Goal: Information Seeking & Learning: Learn about a topic

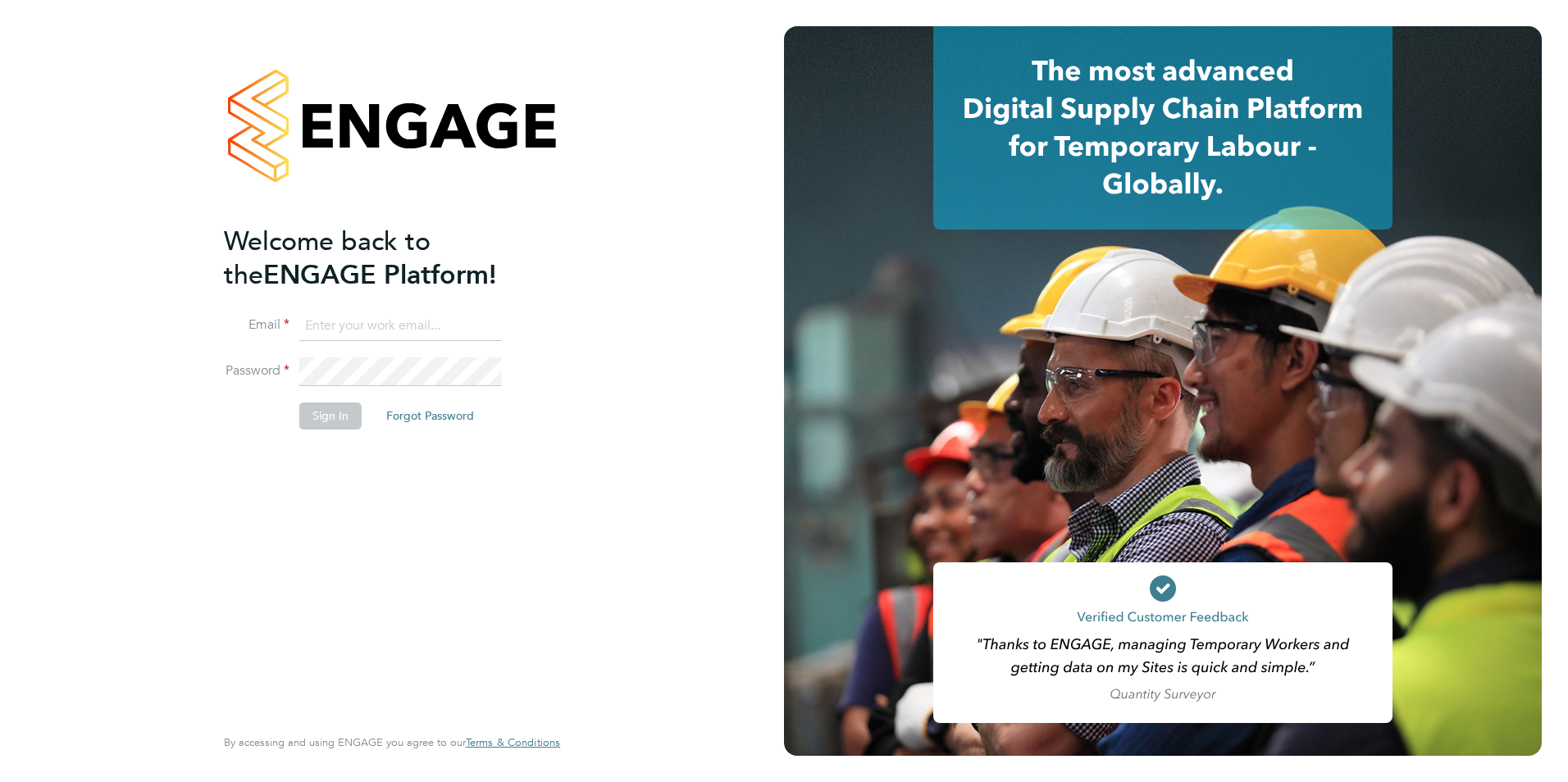
click at [340, 333] on input at bounding box center [401, 326] width 203 height 30
type input "weronika@axcis.co.uk"
click at [348, 411] on button "Sign In" at bounding box center [330, 415] width 62 height 26
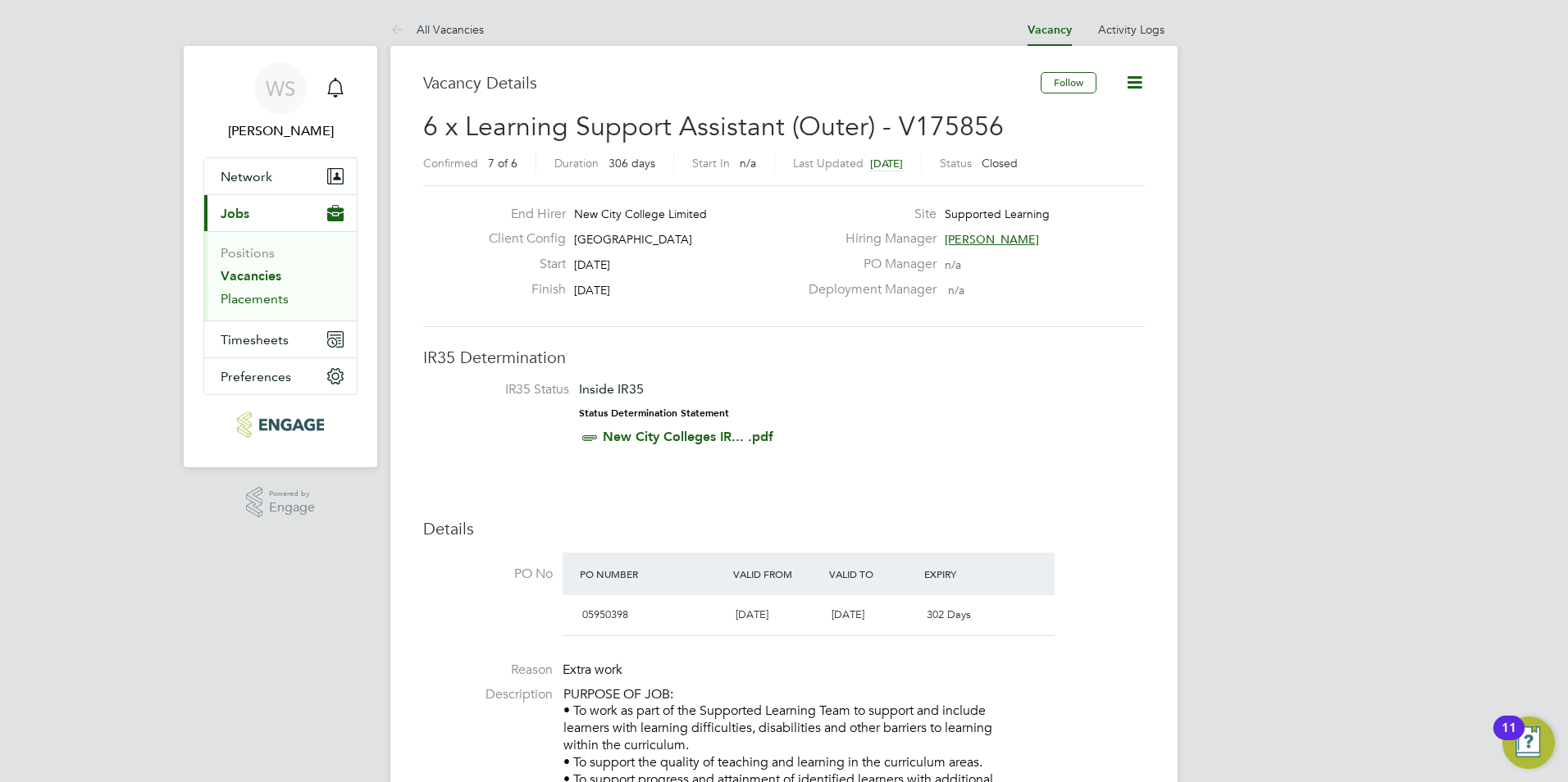
click at [269, 304] on link "Placements" at bounding box center [255, 299] width 68 height 15
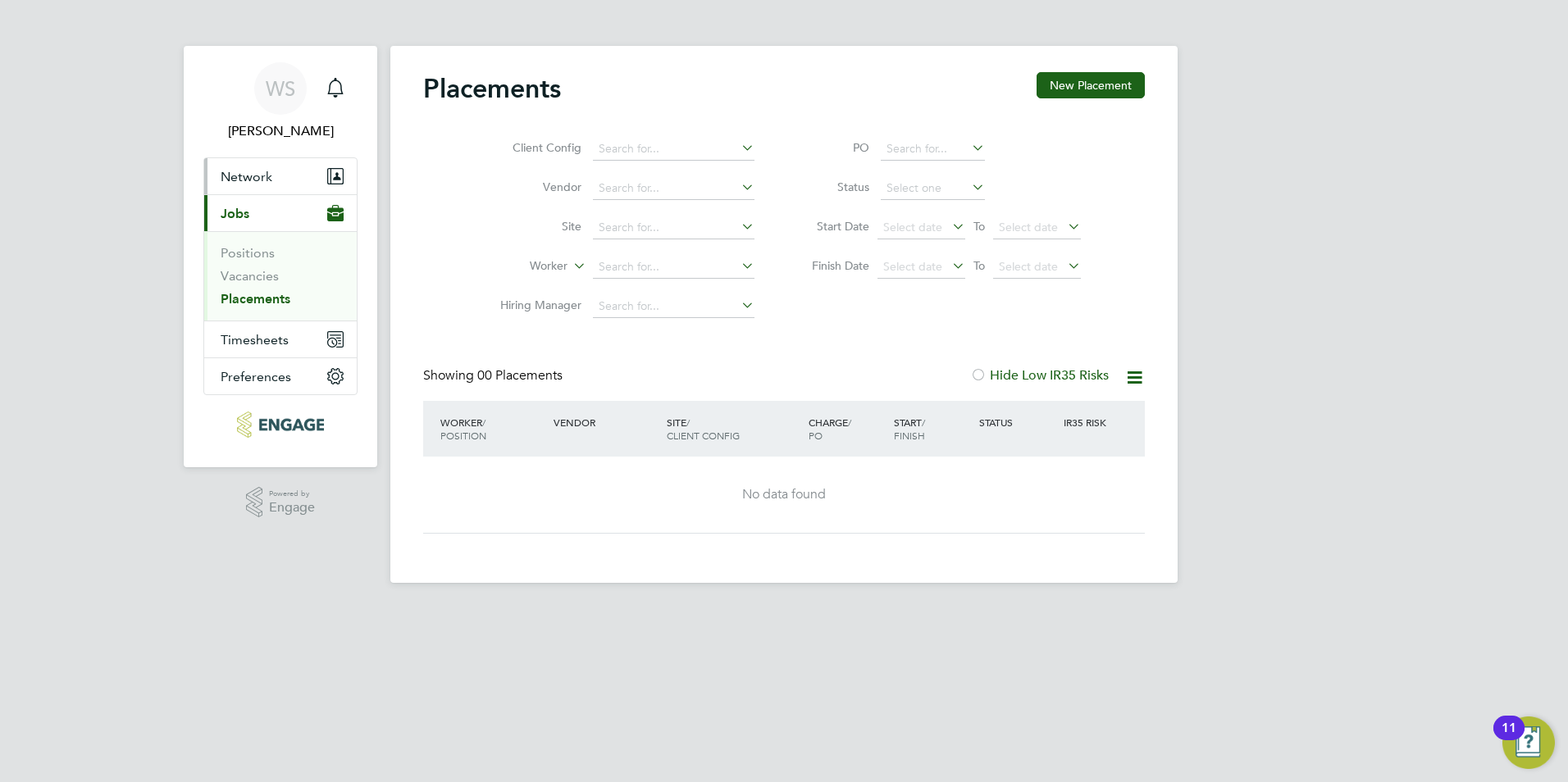
click at [231, 178] on span "Network" at bounding box center [246, 176] width 52 height 15
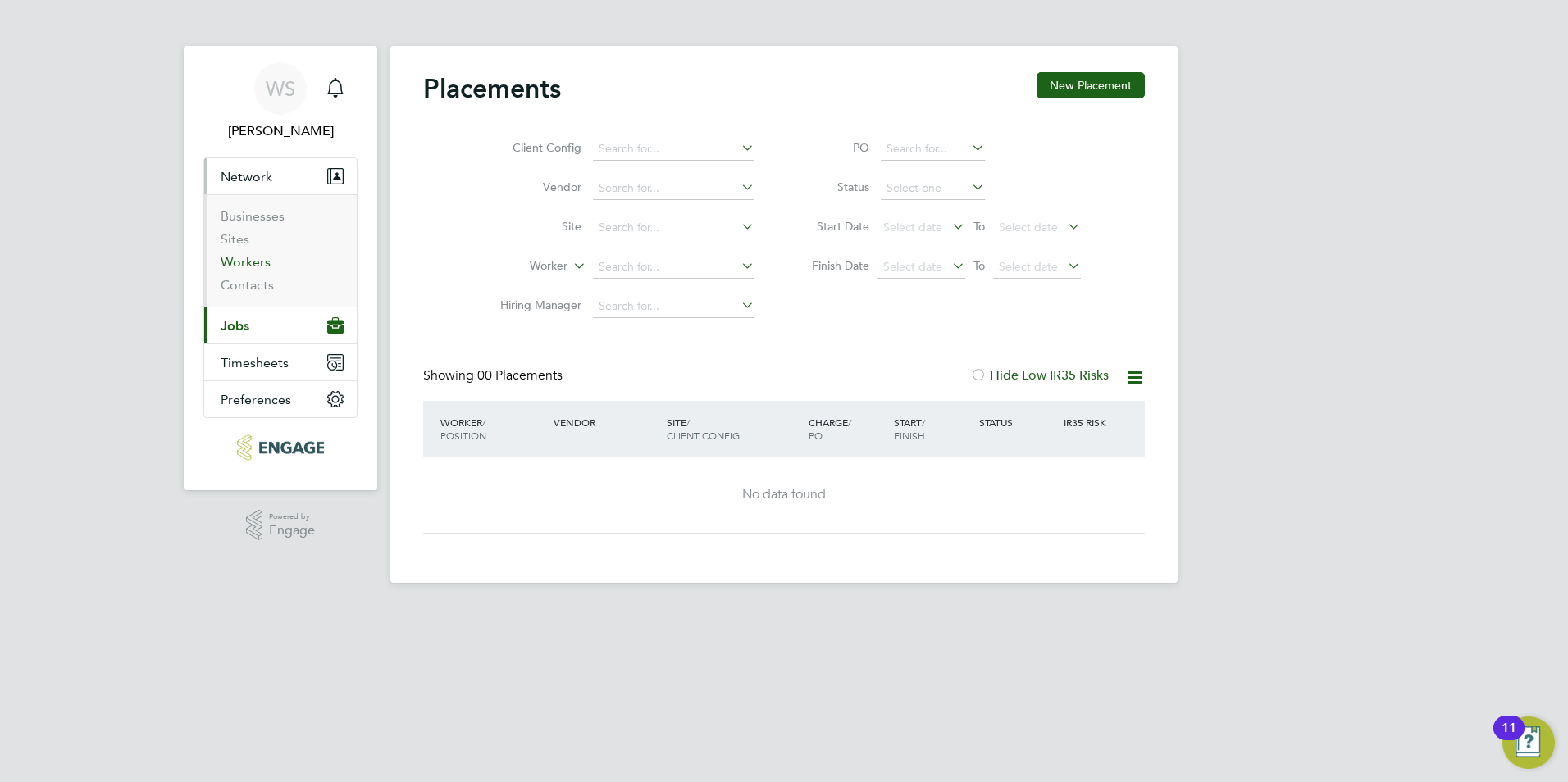
click at [237, 264] on link "Workers" at bounding box center [245, 262] width 50 height 15
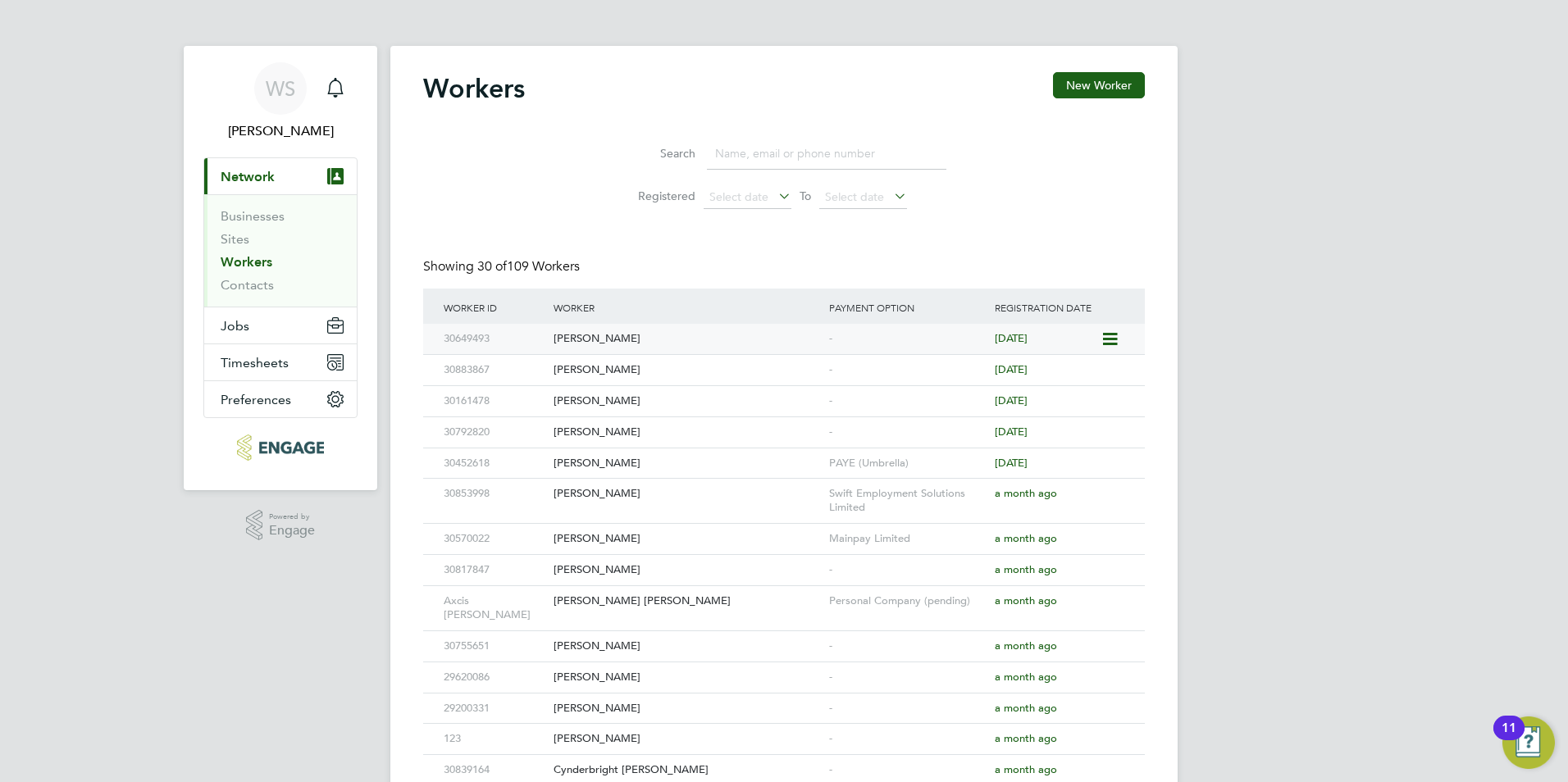
click at [640, 334] on div "[PERSON_NAME]" at bounding box center [688, 340] width 276 height 31
click at [274, 173] on span "Network" at bounding box center [248, 176] width 54 height 15
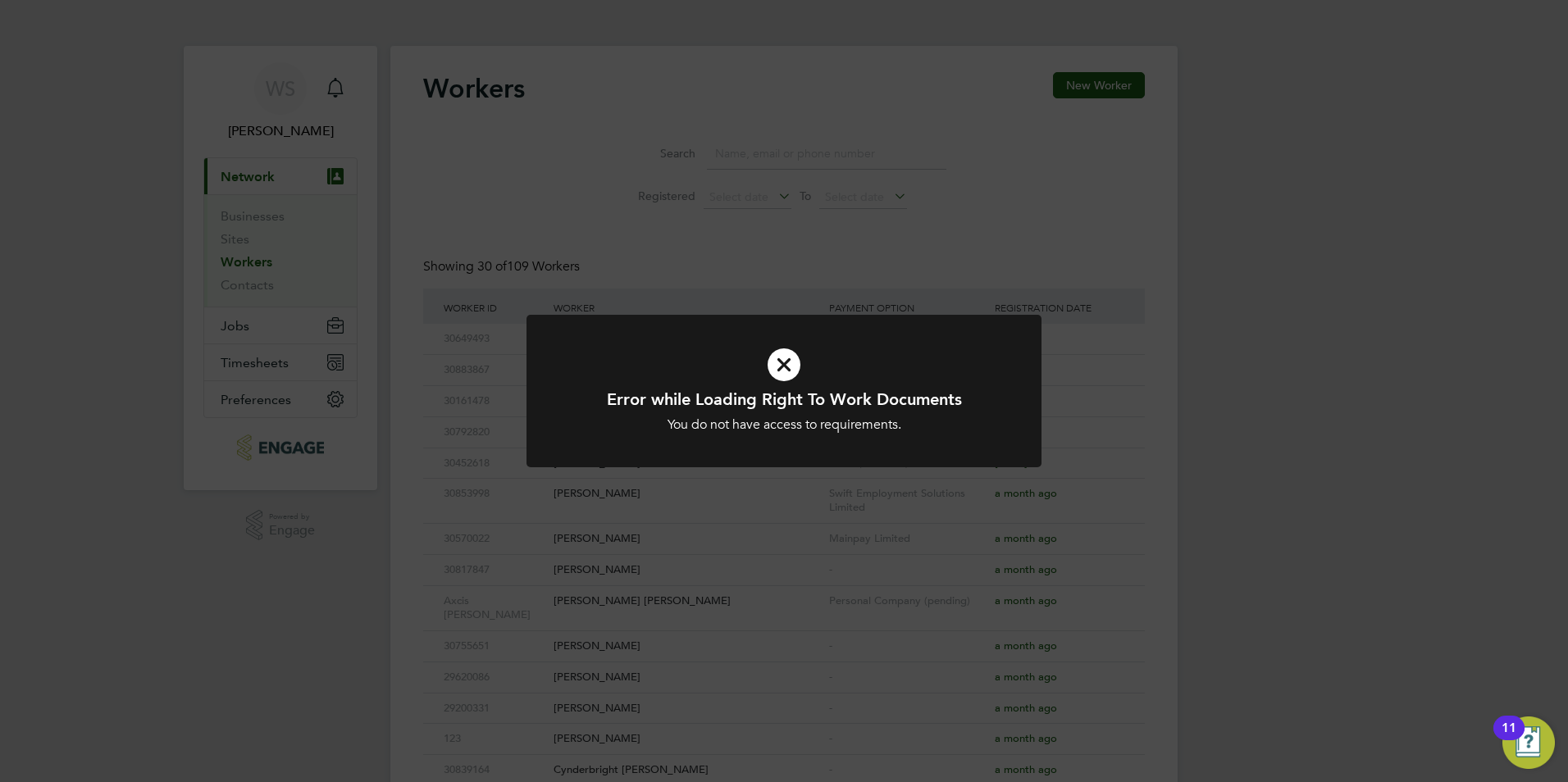
click at [529, 220] on div "Error while Loading Right To Work Documents You do not have access to requireme…" at bounding box center [784, 391] width 1568 height 782
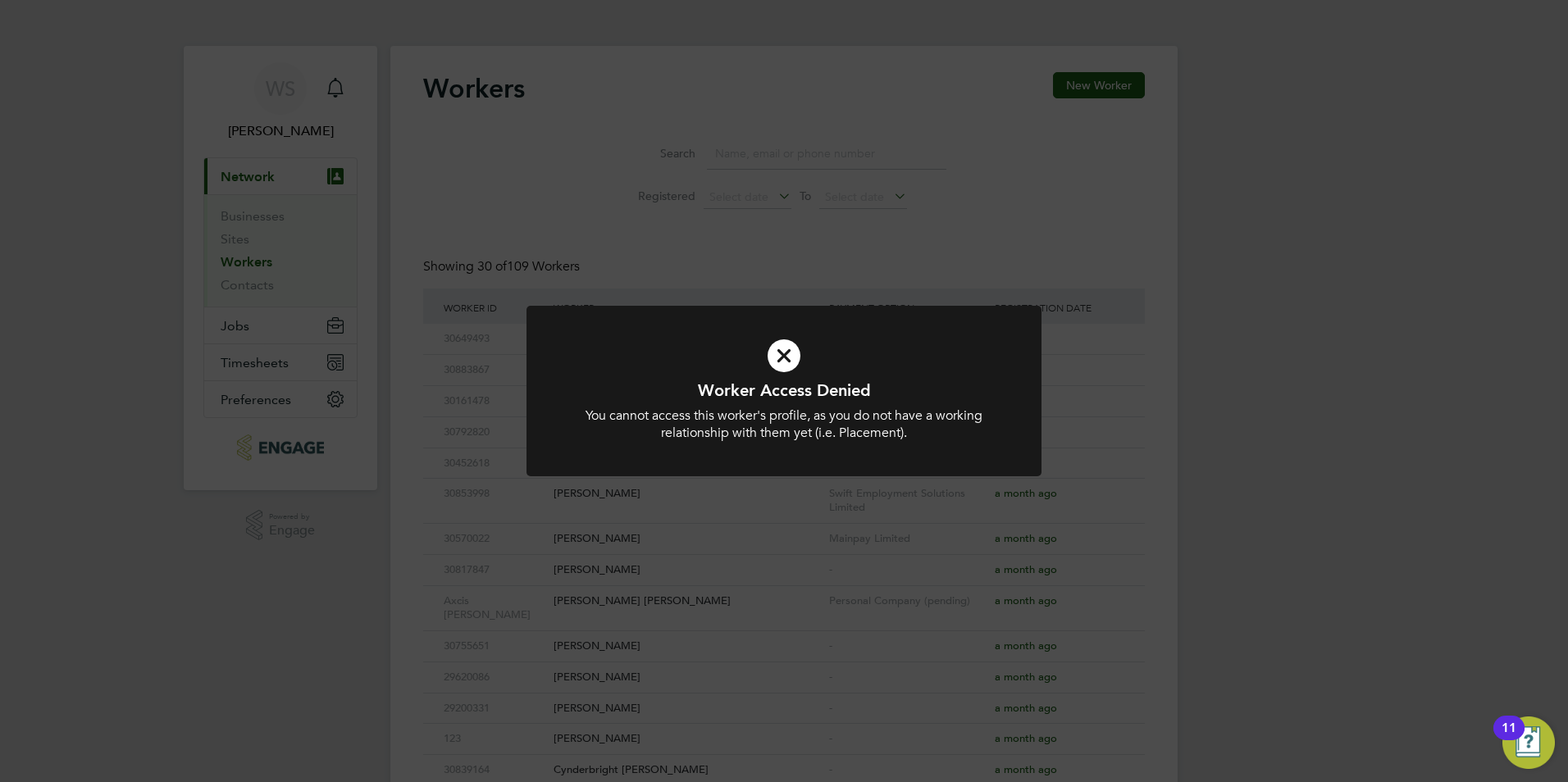
click at [730, 398] on h1 "Worker Access Denied" at bounding box center [784, 390] width 426 height 21
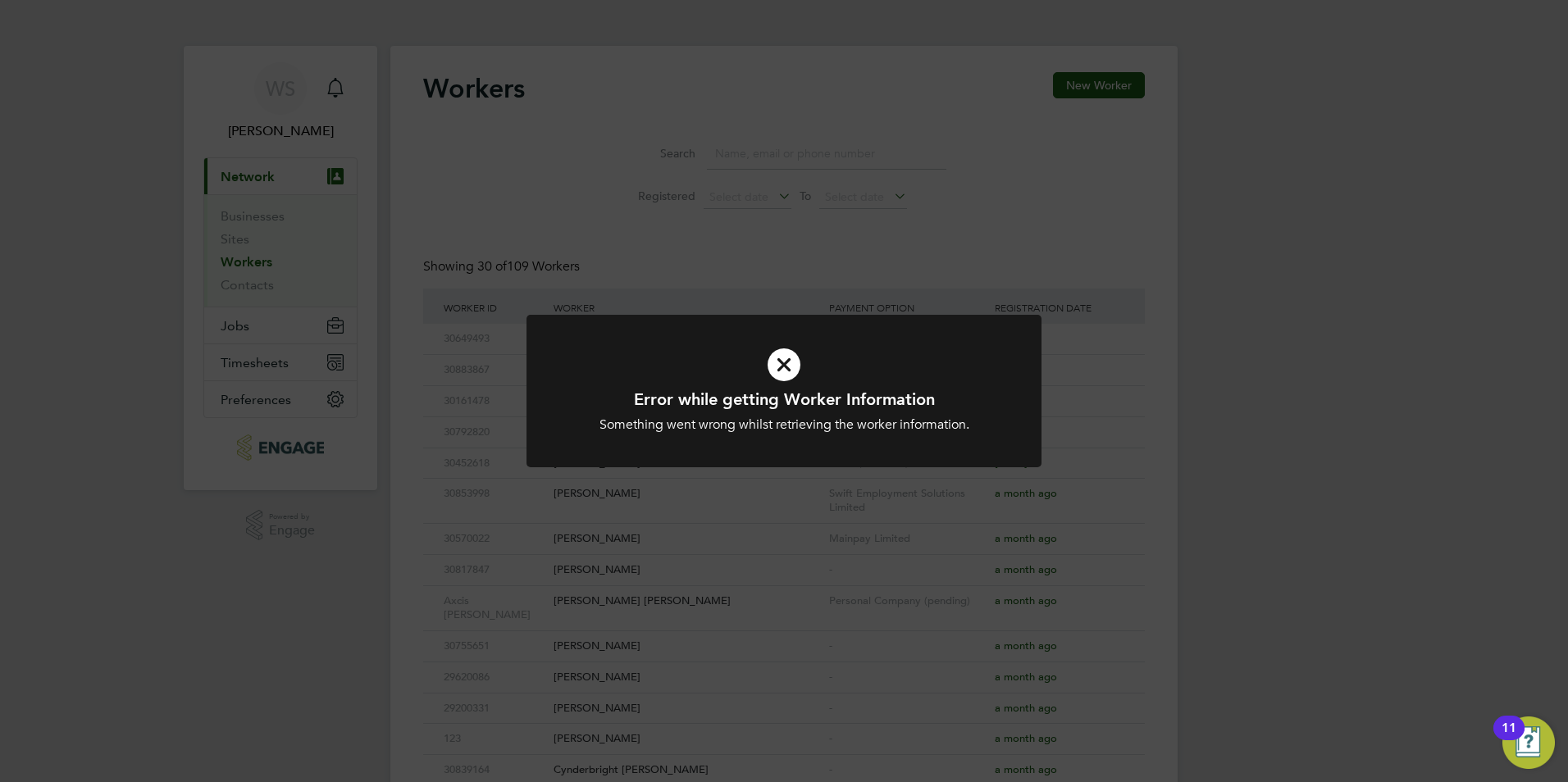
click at [632, 350] on icon at bounding box center [784, 364] width 426 height 64
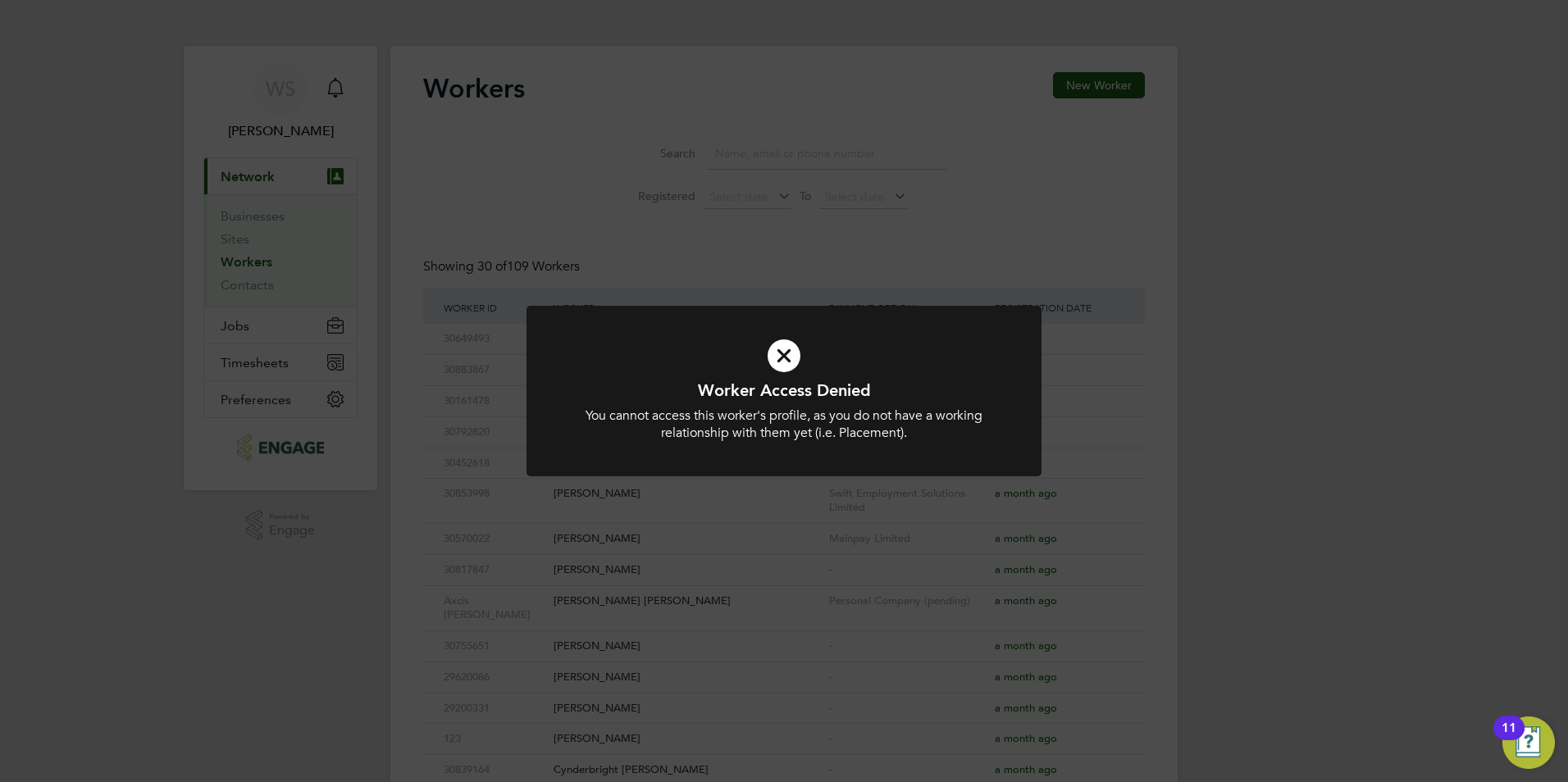
click at [517, 339] on div "Worker Access Denied You cannot access this worker's profile, as you do not hav…" at bounding box center [784, 391] width 1568 height 782
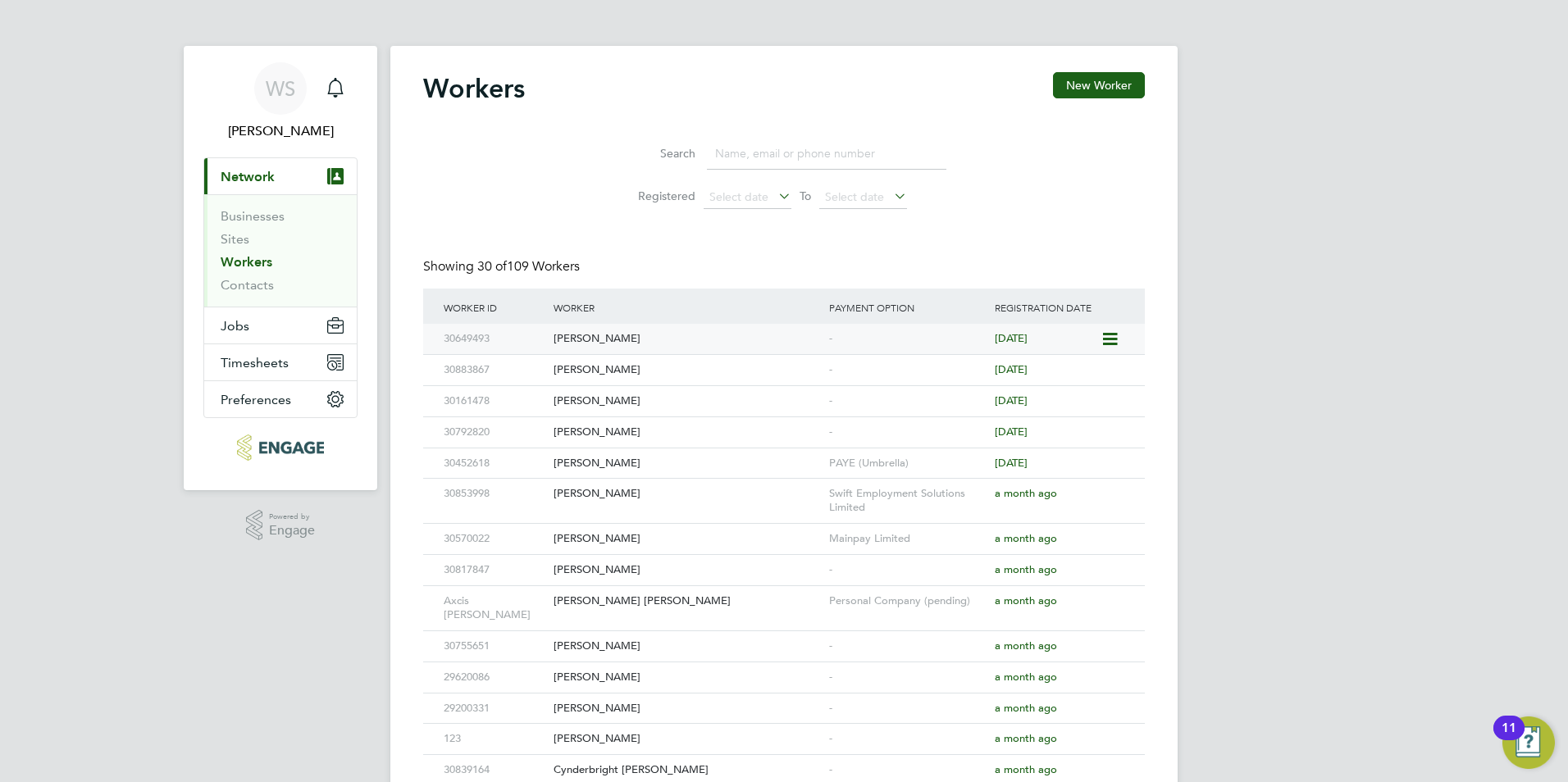
click at [641, 341] on div "Fahima Ibrahim" at bounding box center [688, 340] width 276 height 31
click at [241, 323] on span "Jobs" at bounding box center [235, 326] width 29 height 15
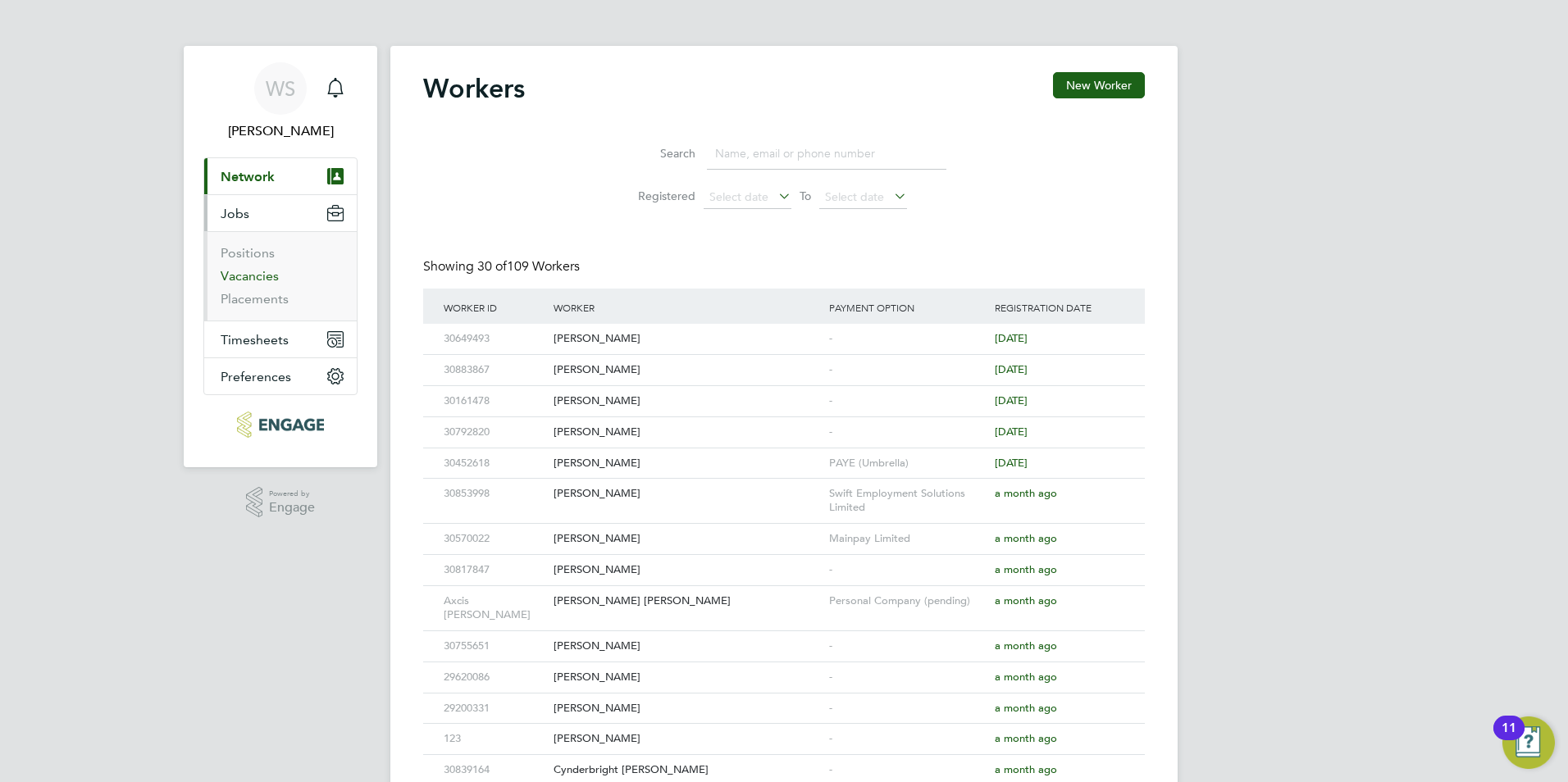
click at [250, 277] on link "Vacancies" at bounding box center [249, 276] width 58 height 15
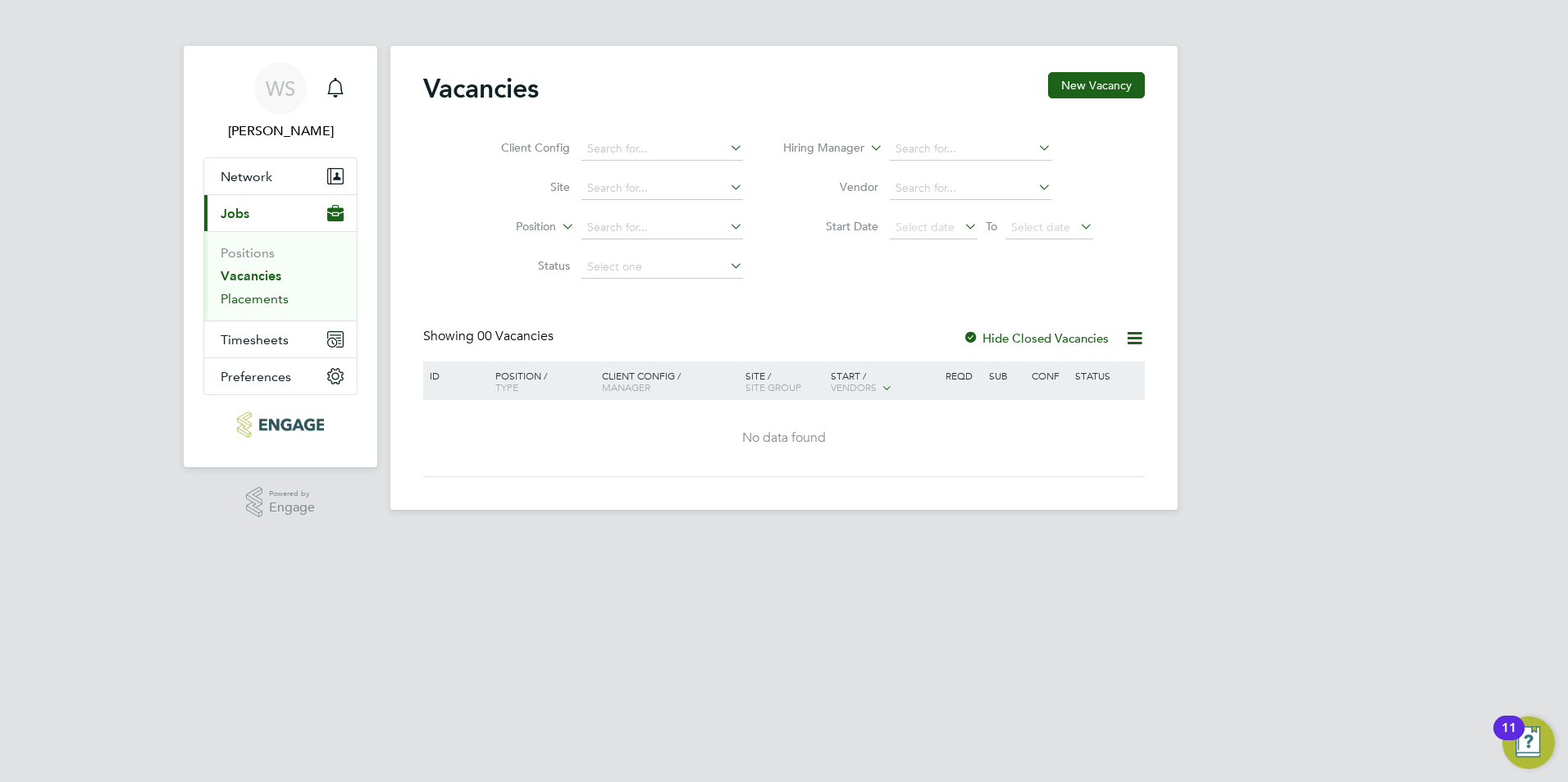
click at [266, 300] on link "Placements" at bounding box center [255, 299] width 68 height 15
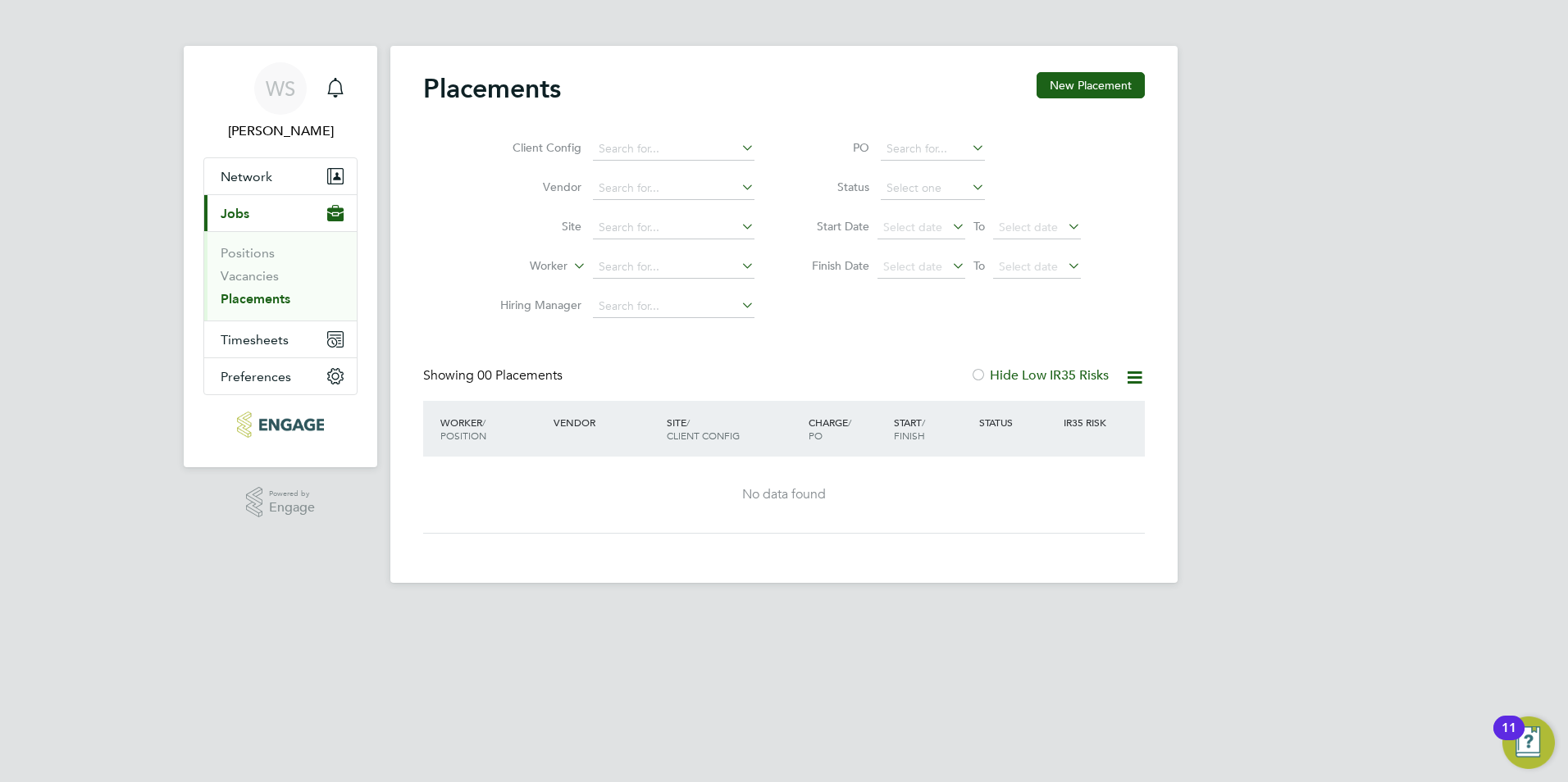
click at [242, 220] on span "Jobs" at bounding box center [235, 214] width 29 height 15
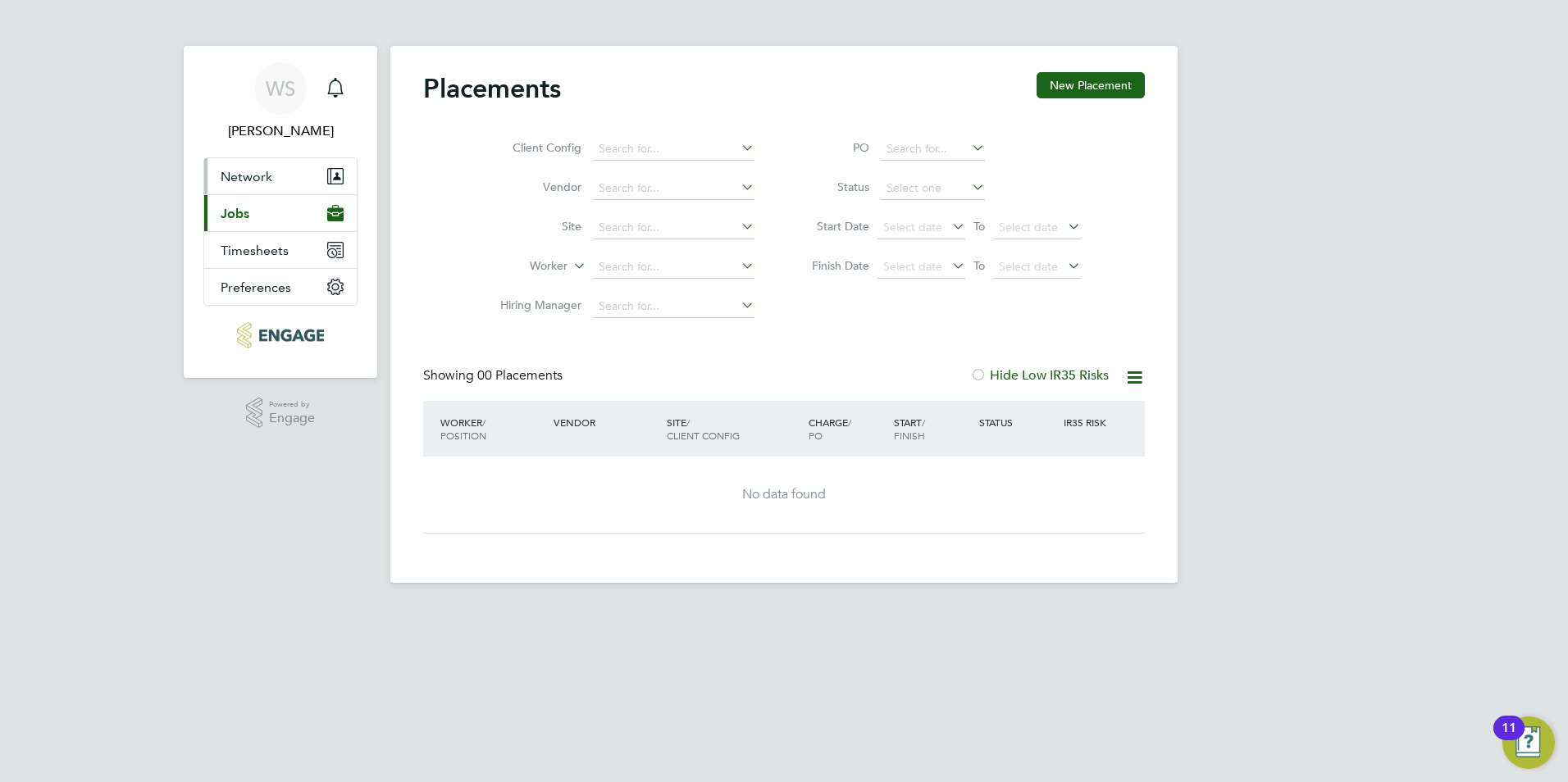
click at [228, 180] on span "Network" at bounding box center [246, 176] width 52 height 15
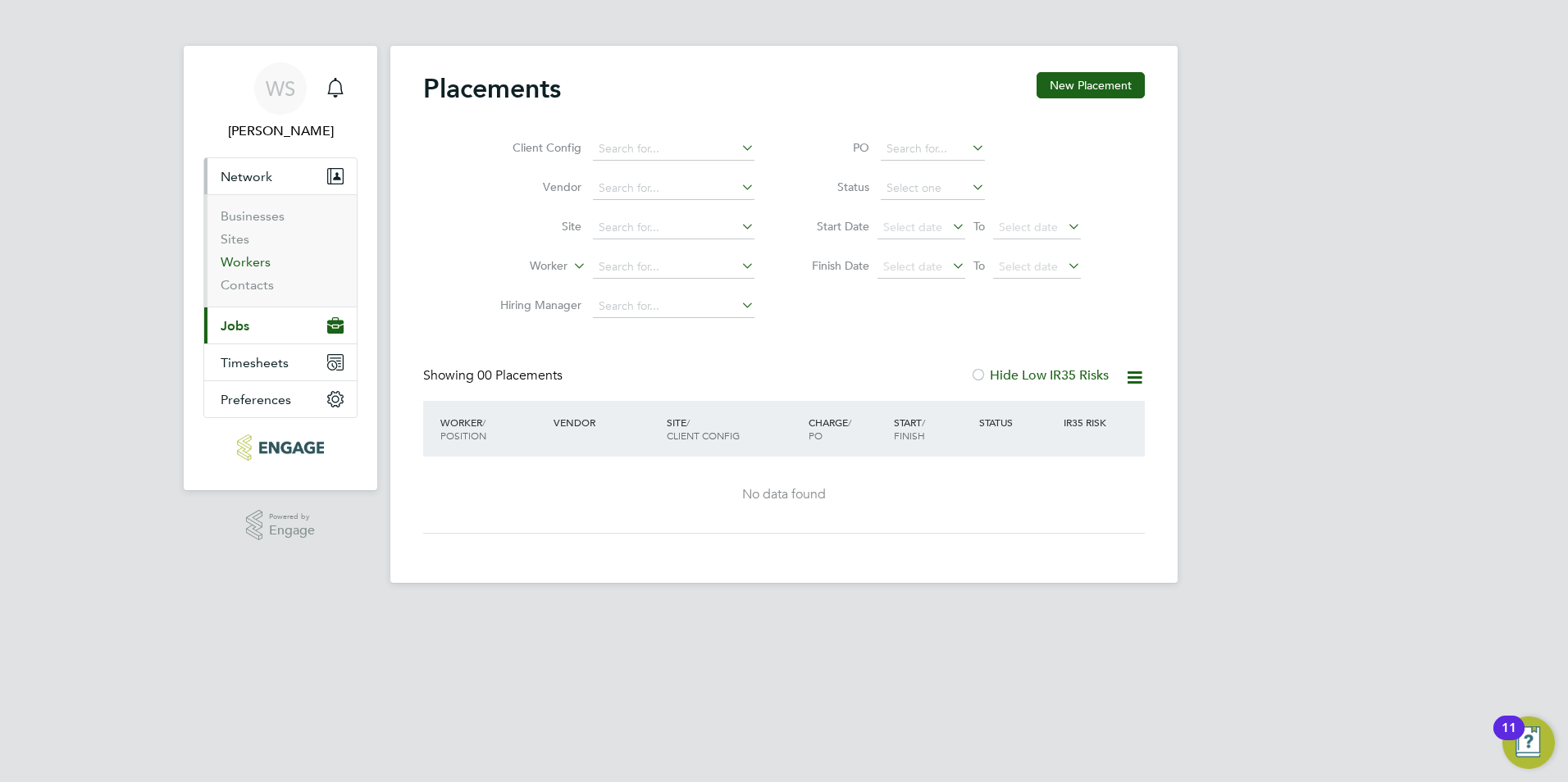
click at [237, 266] on link "Workers" at bounding box center [245, 262] width 50 height 15
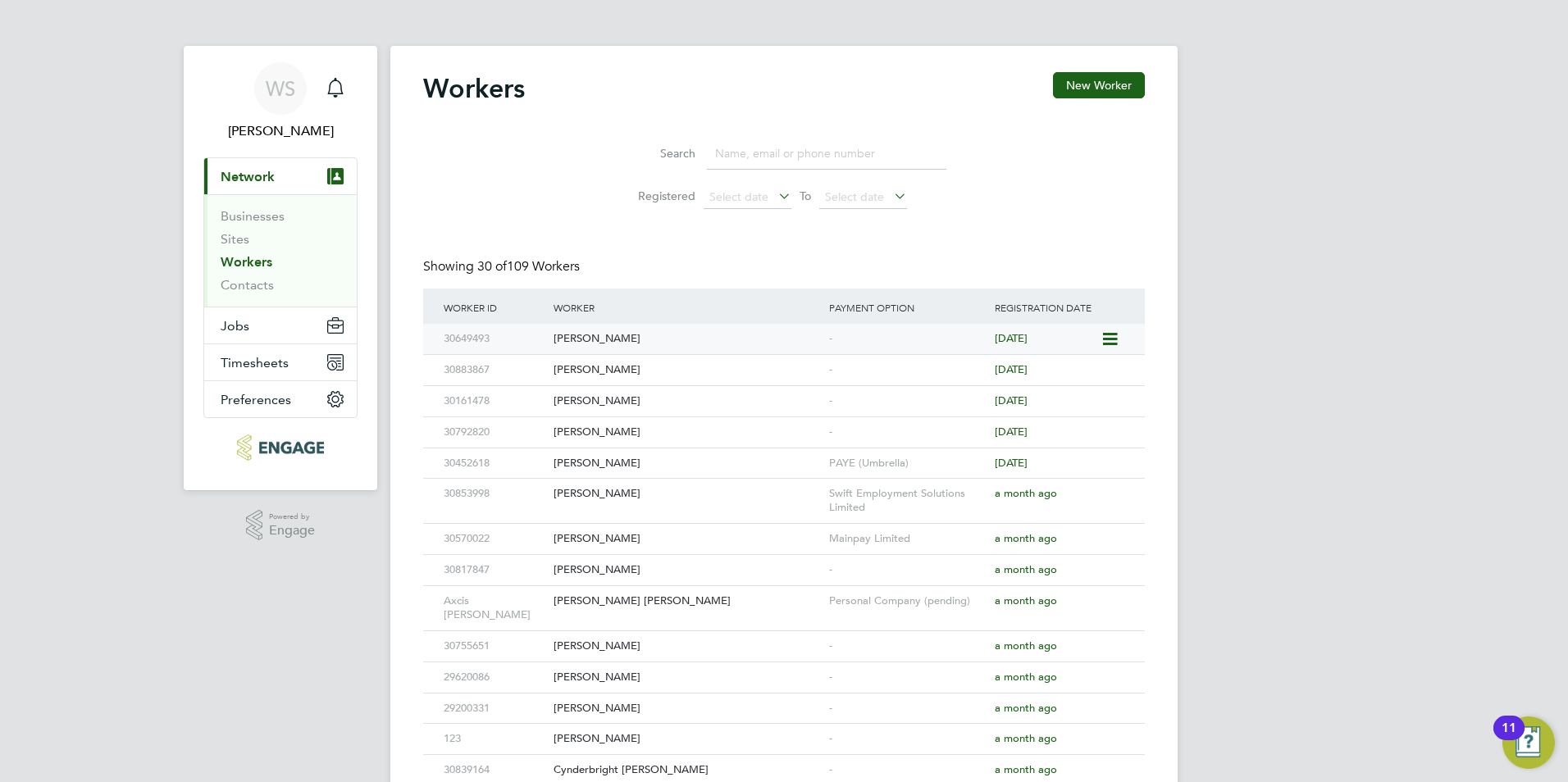
click at [1102, 334] on icon at bounding box center [1108, 339] width 16 height 20
click at [564, 341] on div "[PERSON_NAME]" at bounding box center [688, 340] width 276 height 31
click at [551, 343] on div "[PERSON_NAME]" at bounding box center [688, 340] width 276 height 31
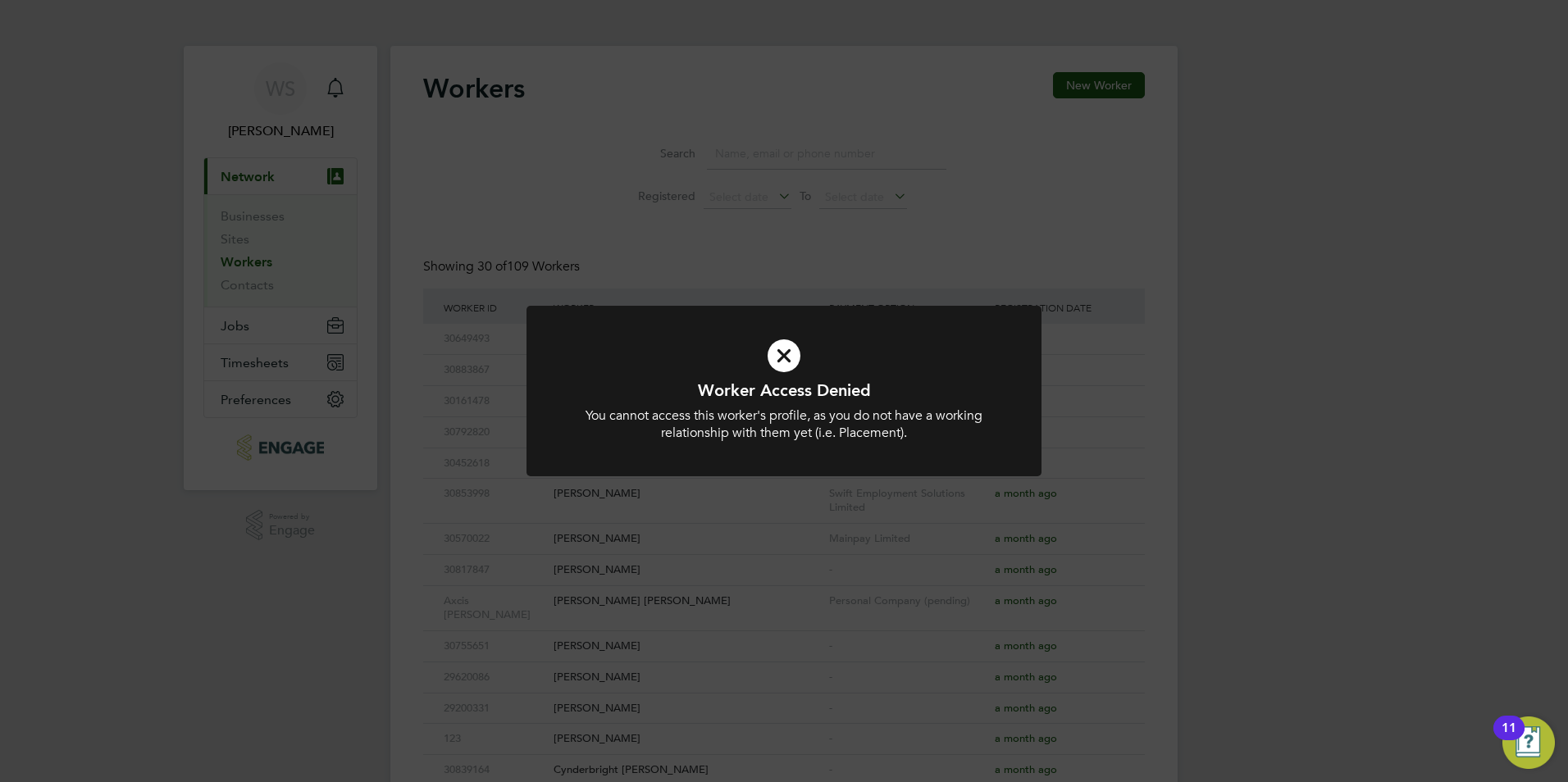
click at [1047, 288] on div "Worker Access Denied You cannot access this worker's profile, as you do not hav…" at bounding box center [784, 391] width 1568 height 782
click at [1099, 352] on div "Worker Access Denied You cannot access this worker's profile, as you do not hav…" at bounding box center [784, 391] width 1568 height 782
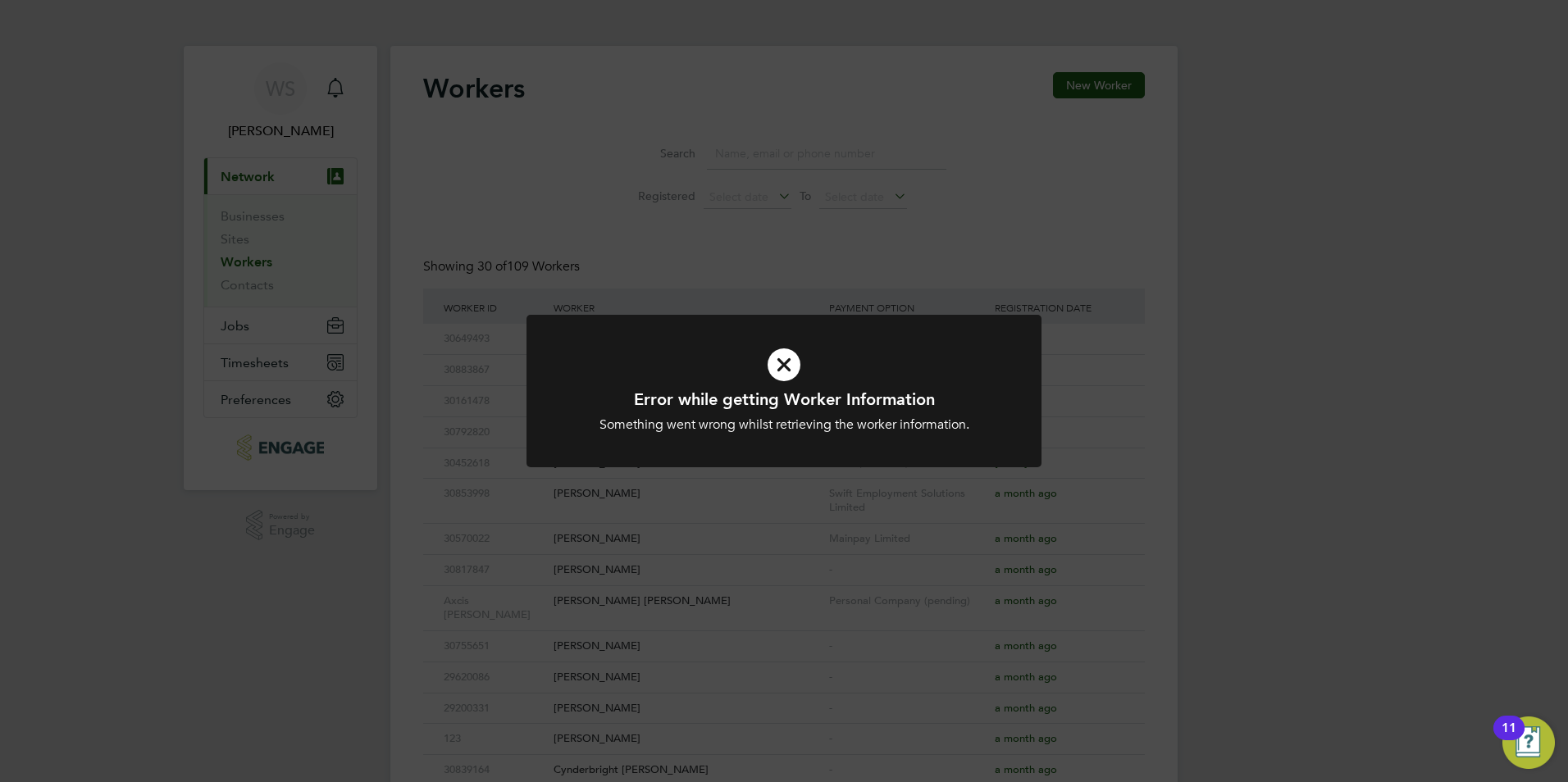
click at [1130, 339] on div "Error while getting Worker Information Something went wrong whilst retrieving t…" at bounding box center [784, 391] width 1568 height 782
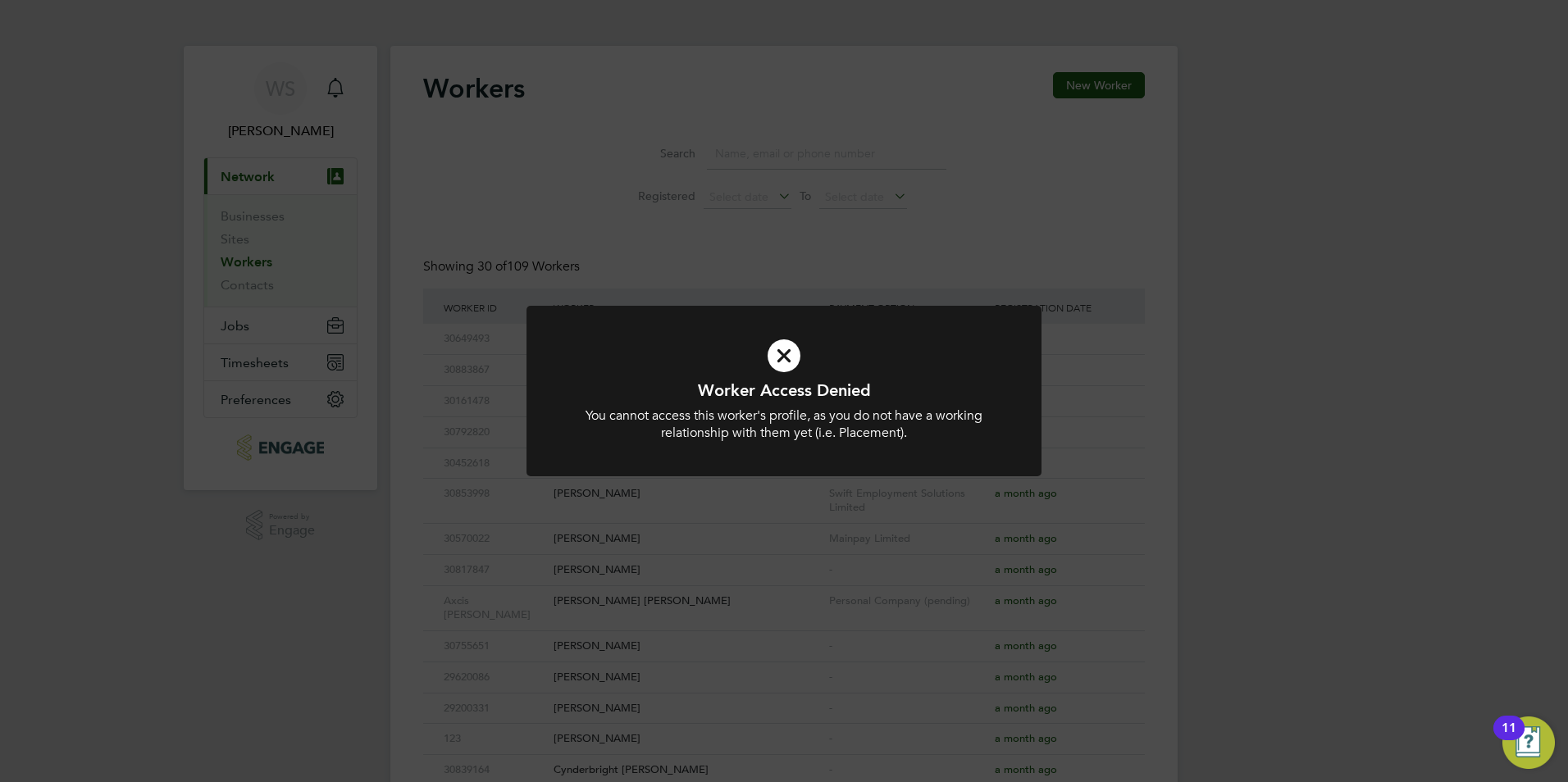
click at [1130, 320] on div "Worker Access Denied You cannot access this worker's profile, as you do not hav…" at bounding box center [784, 391] width 1568 height 782
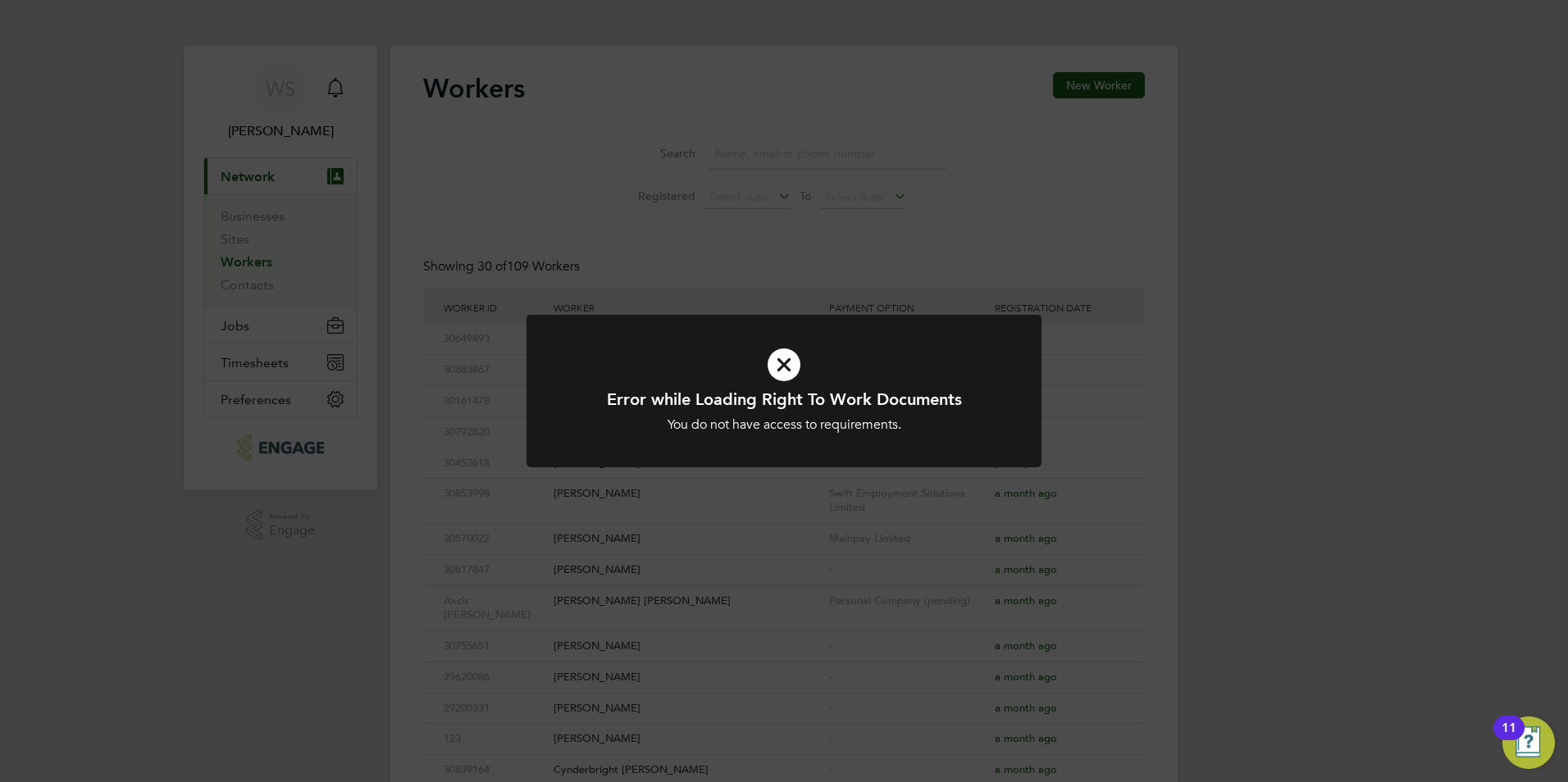
click at [689, 243] on div "Error while Loading Right To Work Documents You do not have access to requireme…" at bounding box center [784, 391] width 1568 height 782
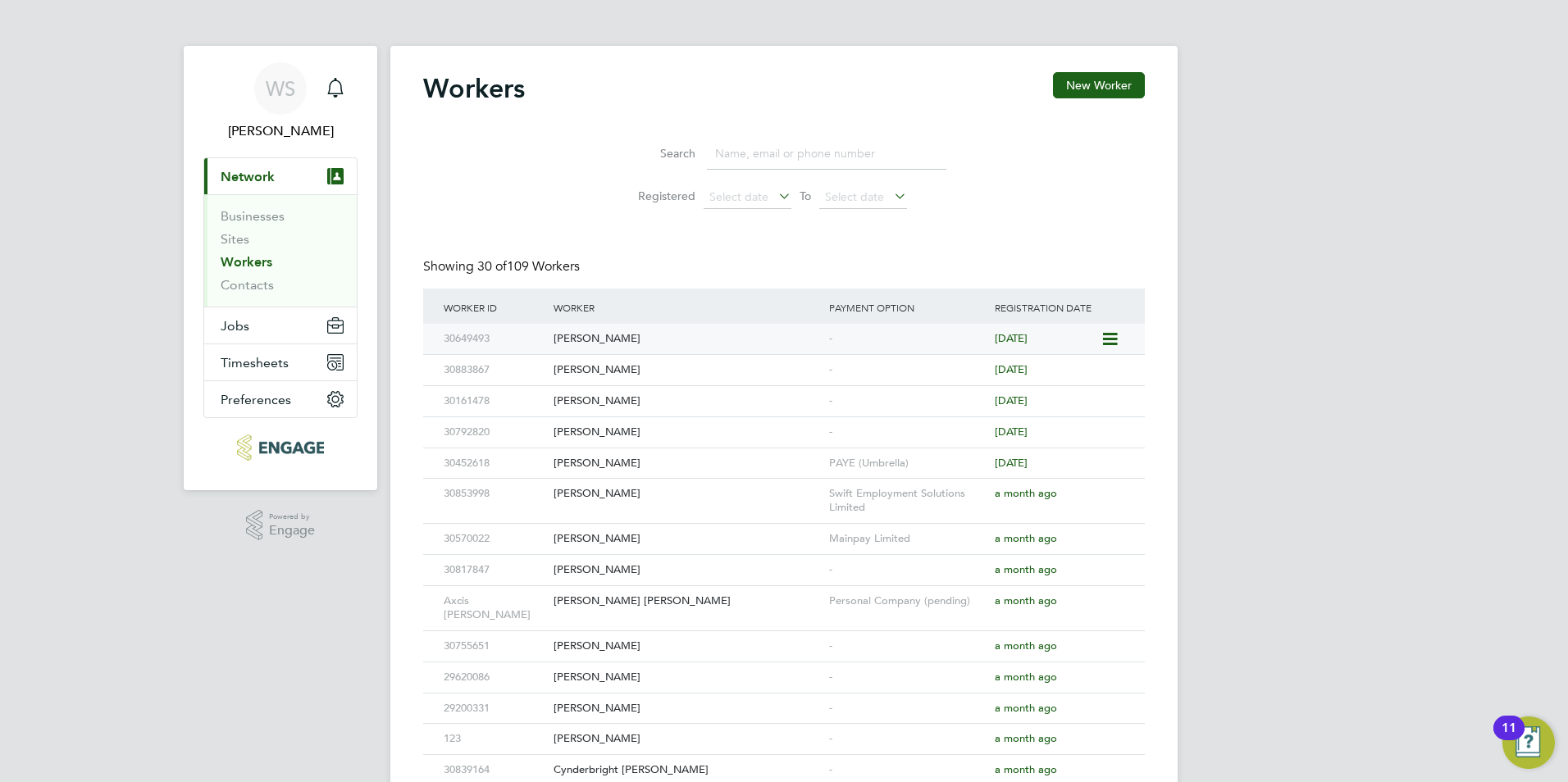
click at [599, 325] on div "[PERSON_NAME]" at bounding box center [688, 340] width 276 height 31
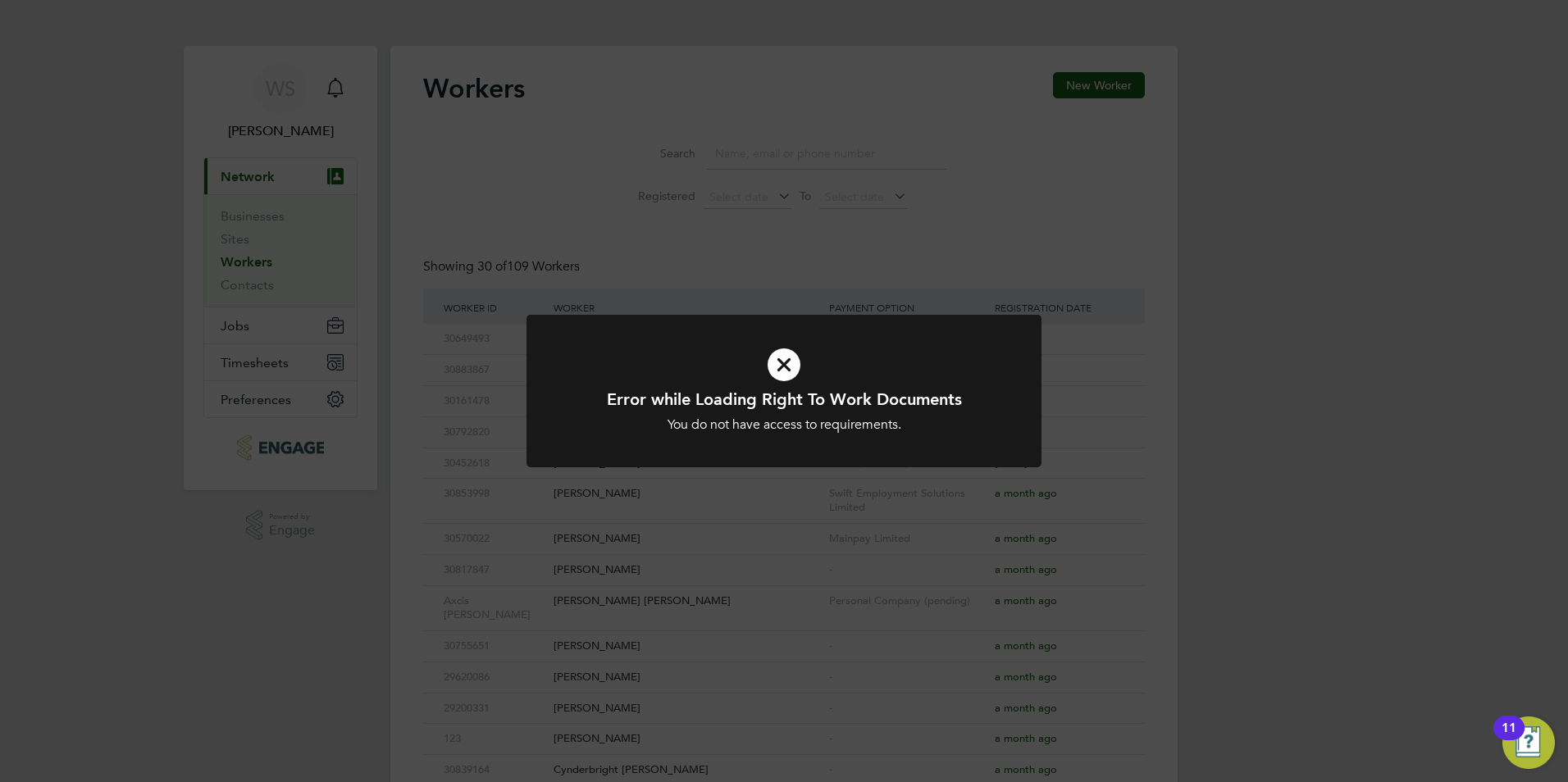
click at [754, 189] on div "Error while Loading Right To Work Documents You do not have access to requireme…" at bounding box center [784, 391] width 1568 height 782
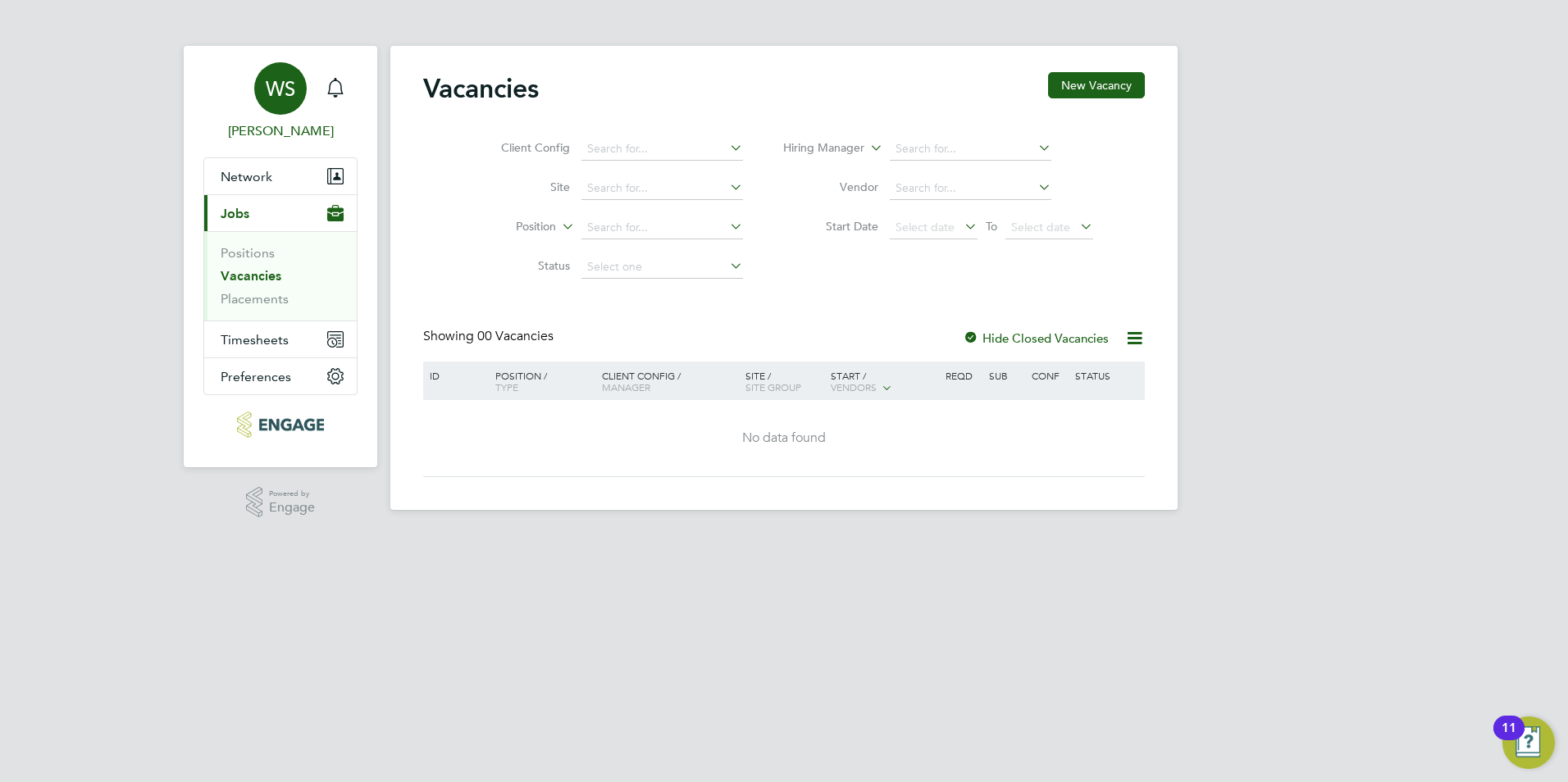
click at [274, 132] on span "[PERSON_NAME]" at bounding box center [280, 131] width 154 height 20
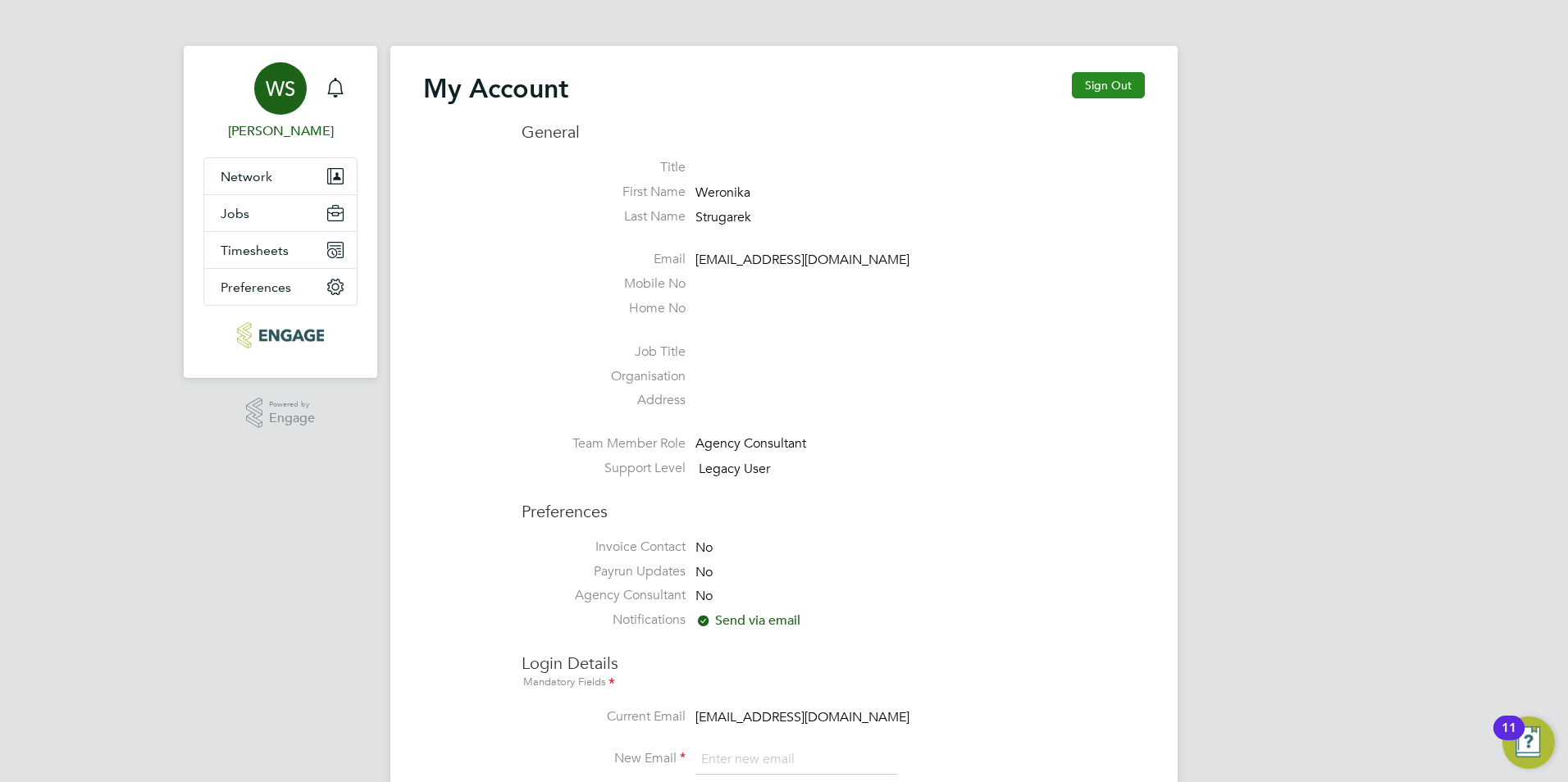
click at [1109, 84] on button "Sign Out" at bounding box center [1108, 85] width 73 height 26
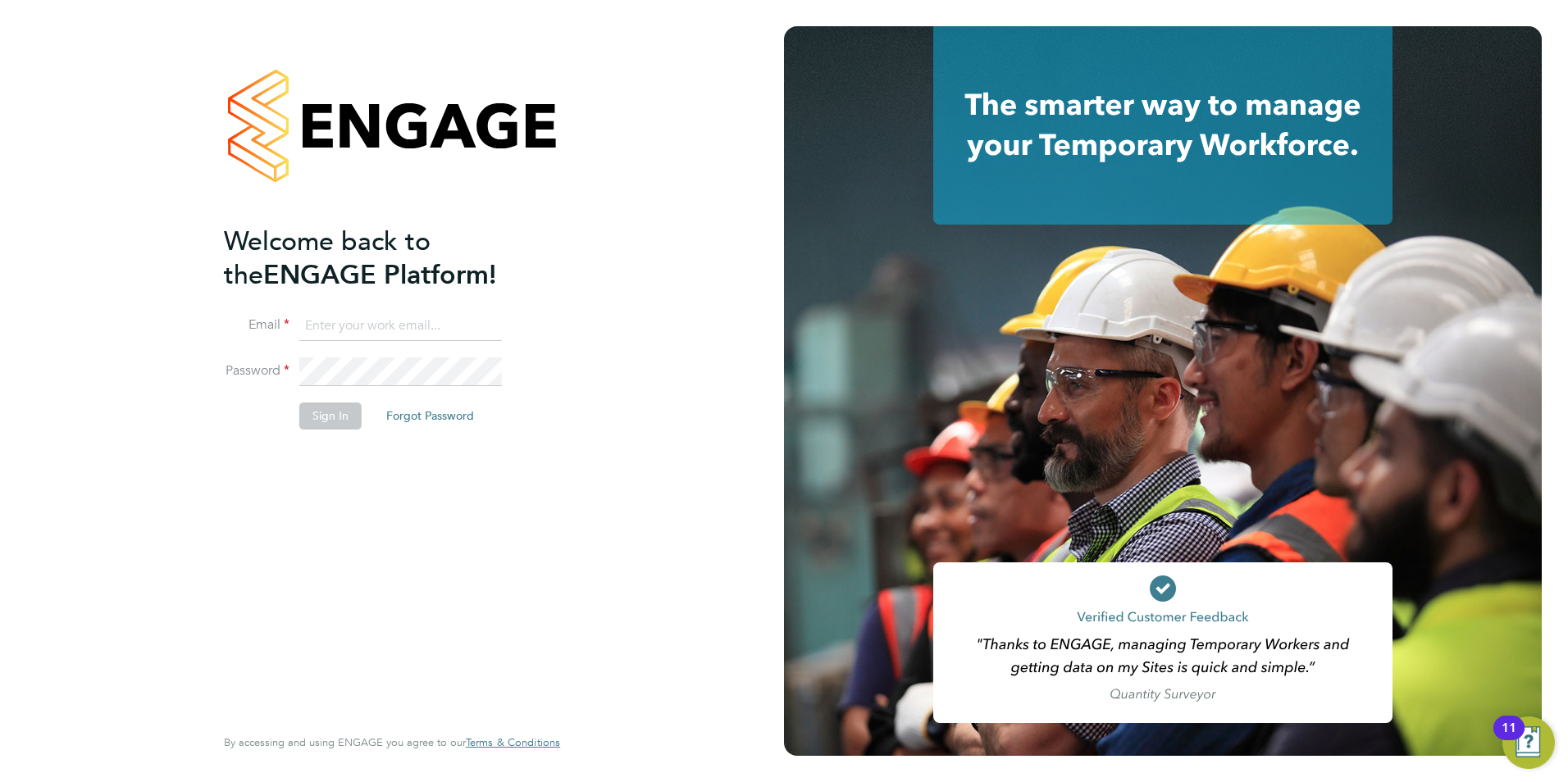
click at [386, 328] on input at bounding box center [401, 326] width 203 height 30
type input "andrew@axcis.co.uk"
click at [347, 408] on button "Sign In" at bounding box center [330, 415] width 62 height 26
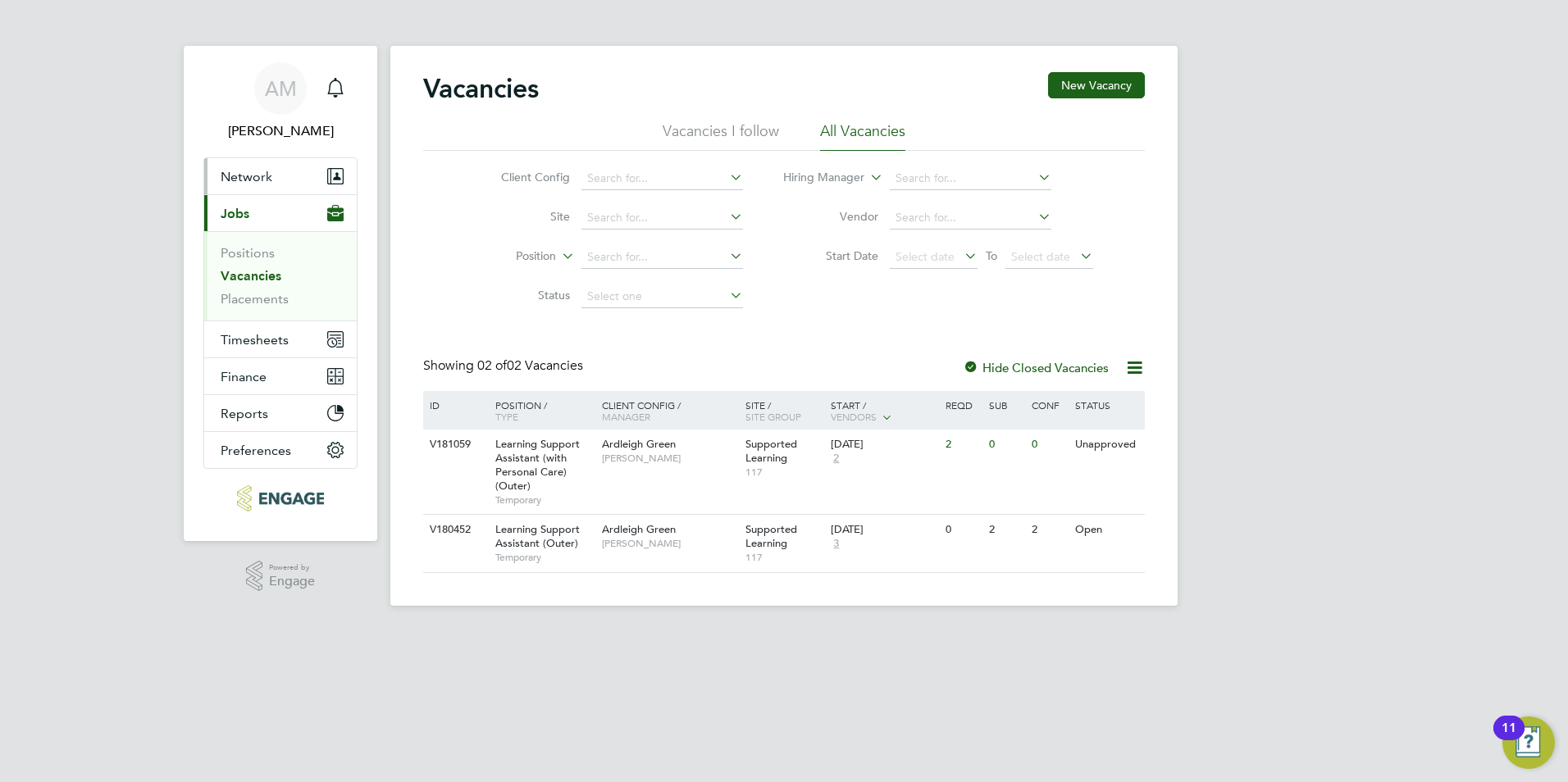
click at [244, 182] on span "Network" at bounding box center [246, 176] width 52 height 15
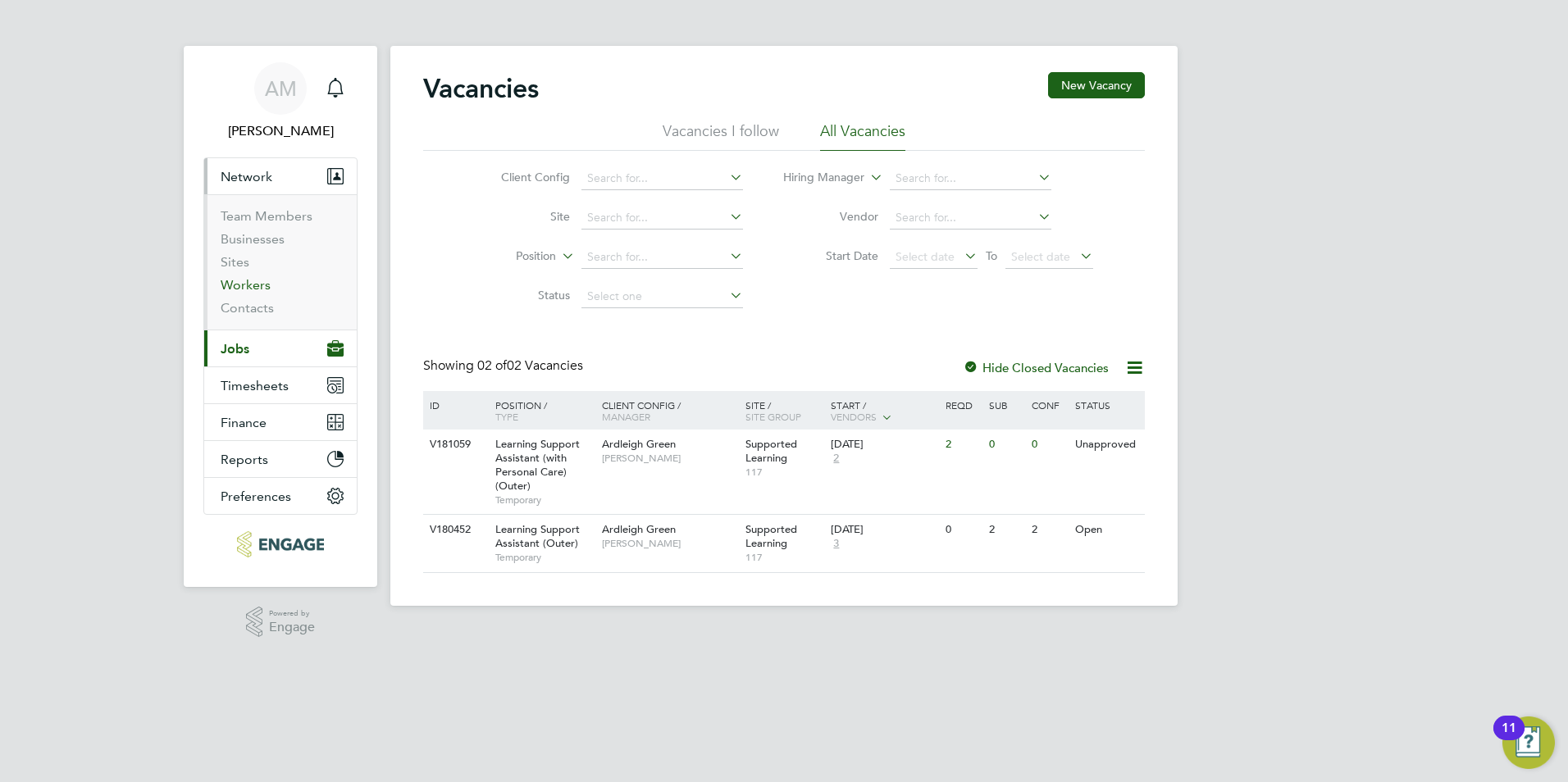
click at [238, 287] on link "Workers" at bounding box center [245, 285] width 50 height 15
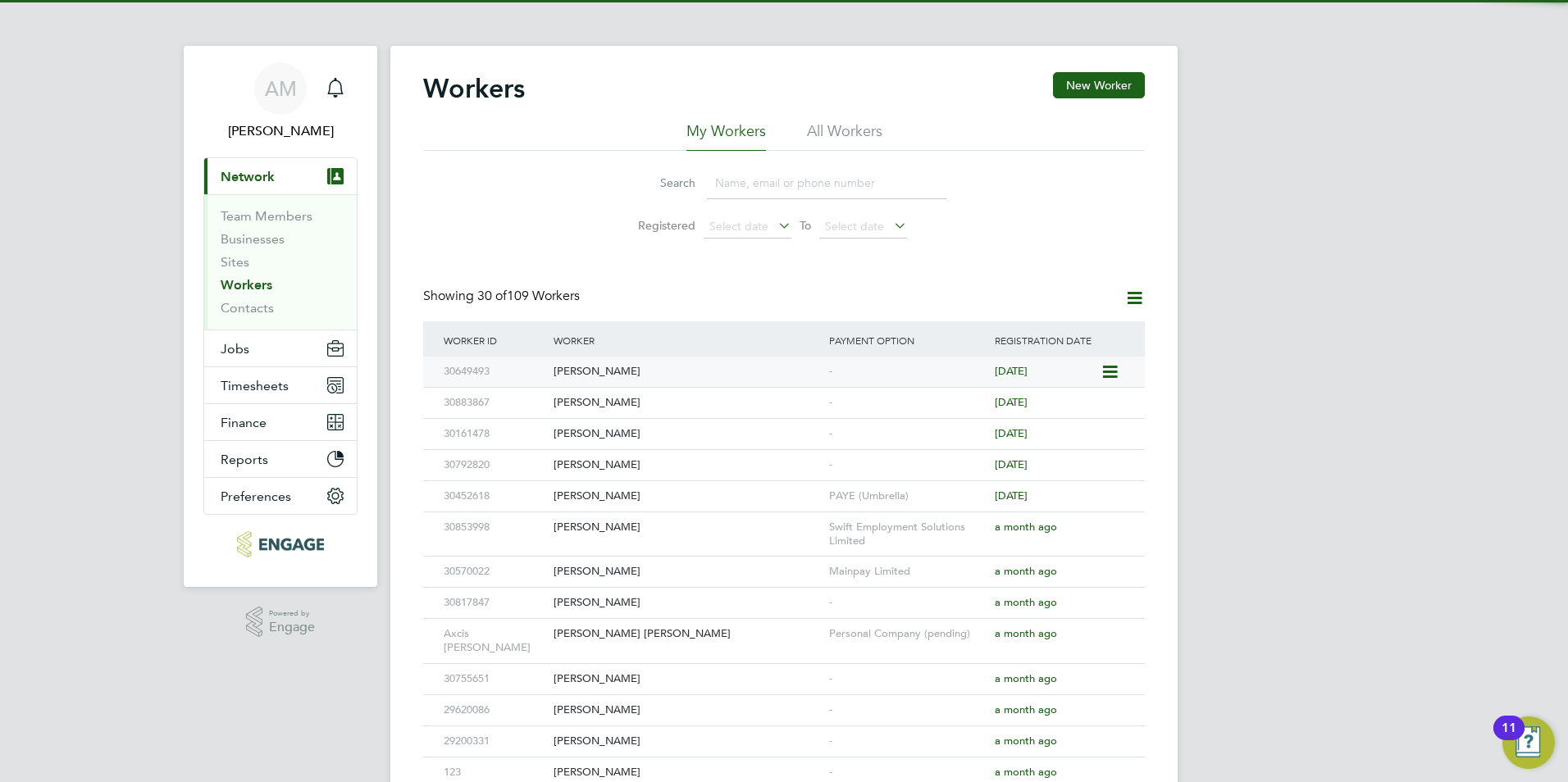
click at [585, 372] on div "[PERSON_NAME]" at bounding box center [688, 372] width 276 height 31
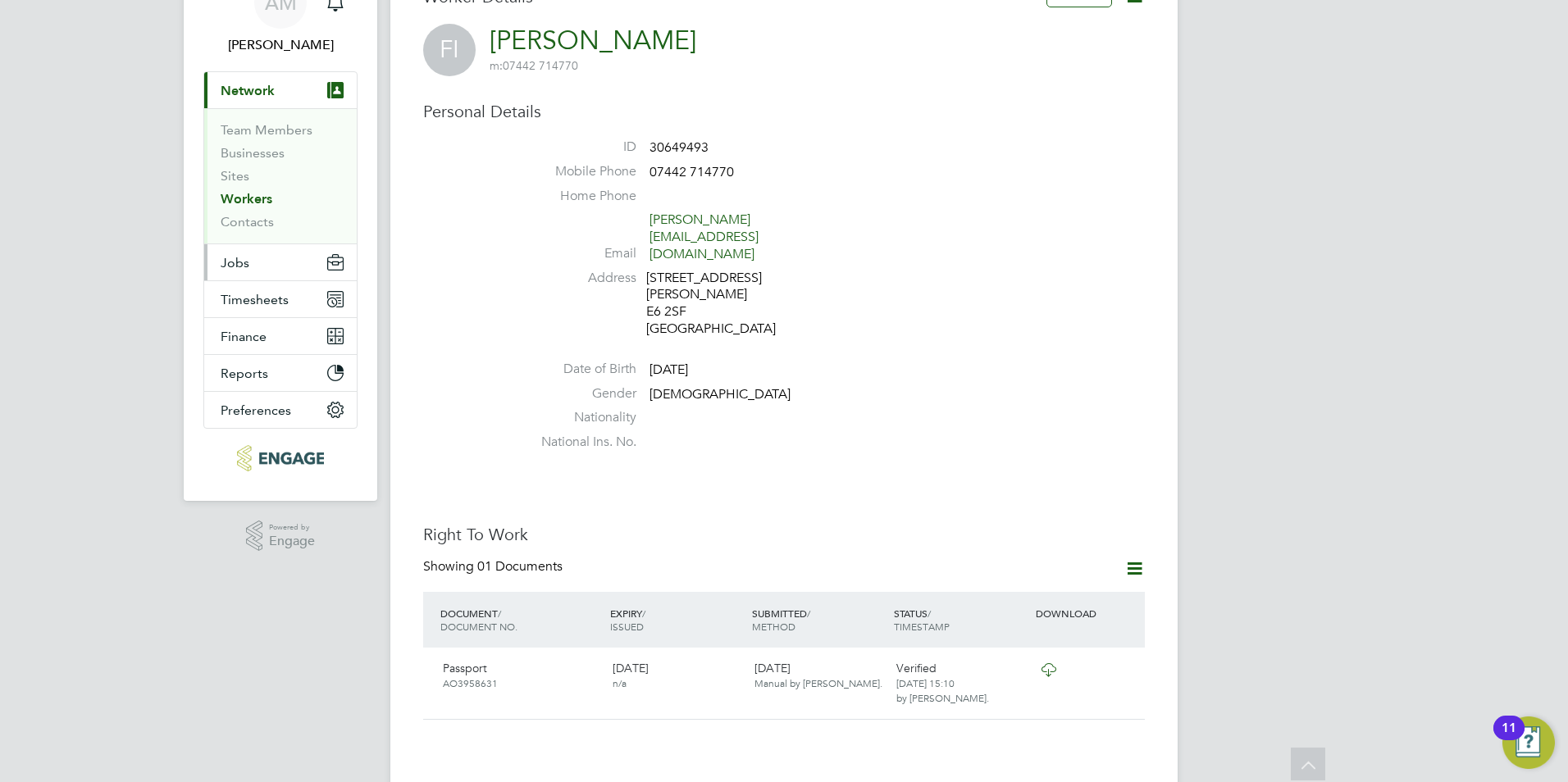
scroll to position [4, 0]
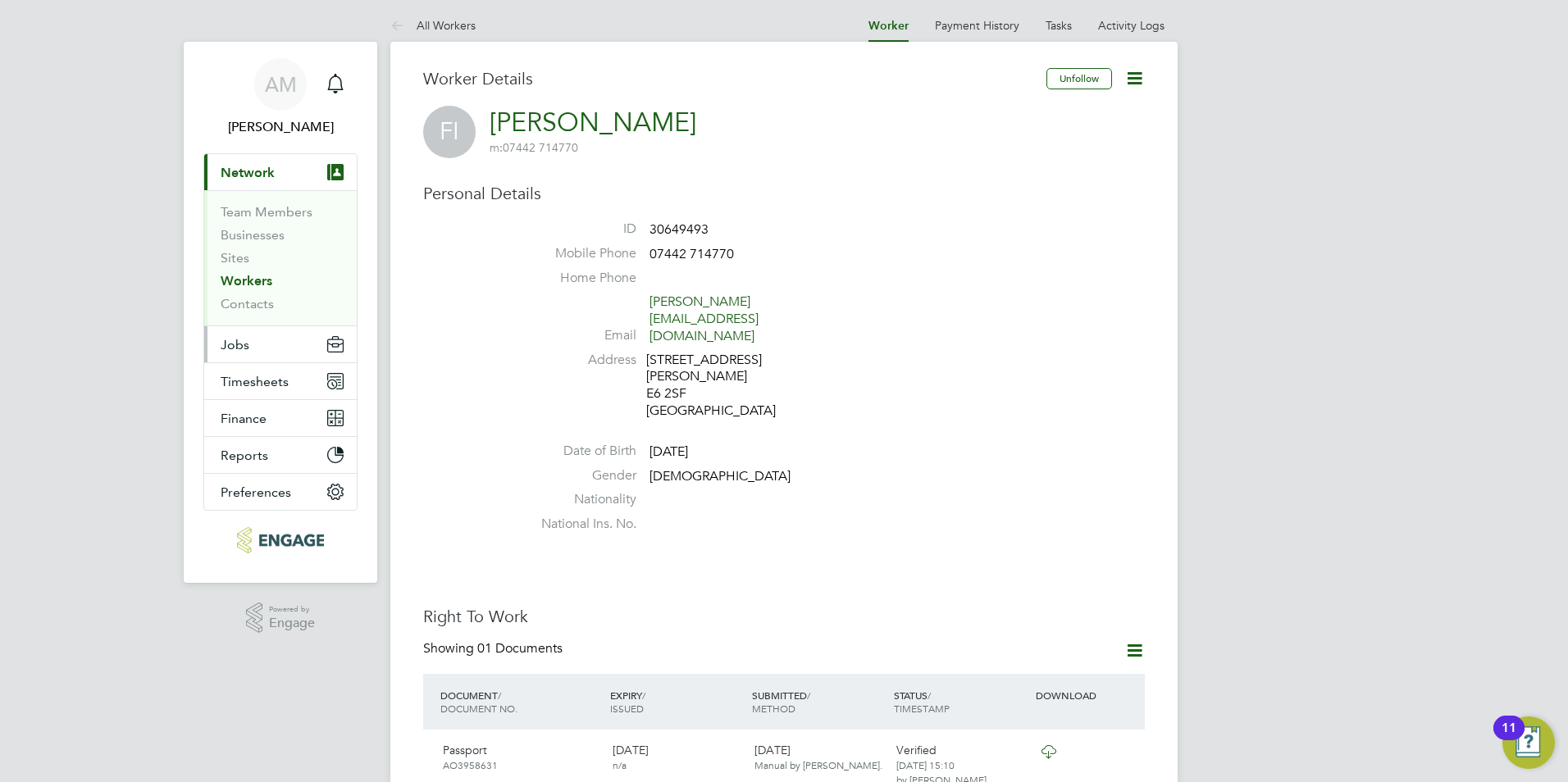
click at [238, 343] on span "Jobs" at bounding box center [235, 345] width 29 height 15
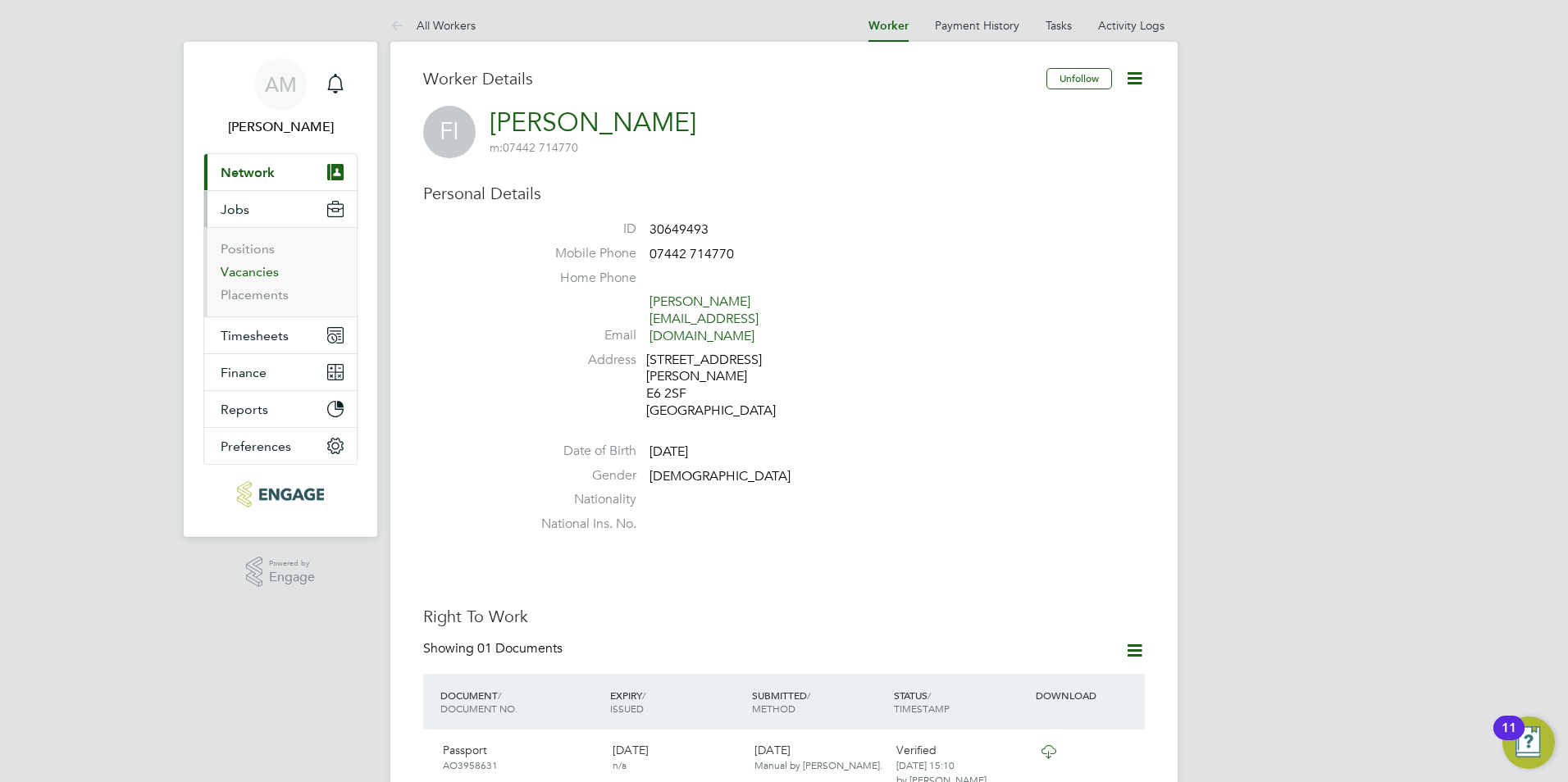
click at [255, 275] on link "Vacancies" at bounding box center [249, 271] width 58 height 15
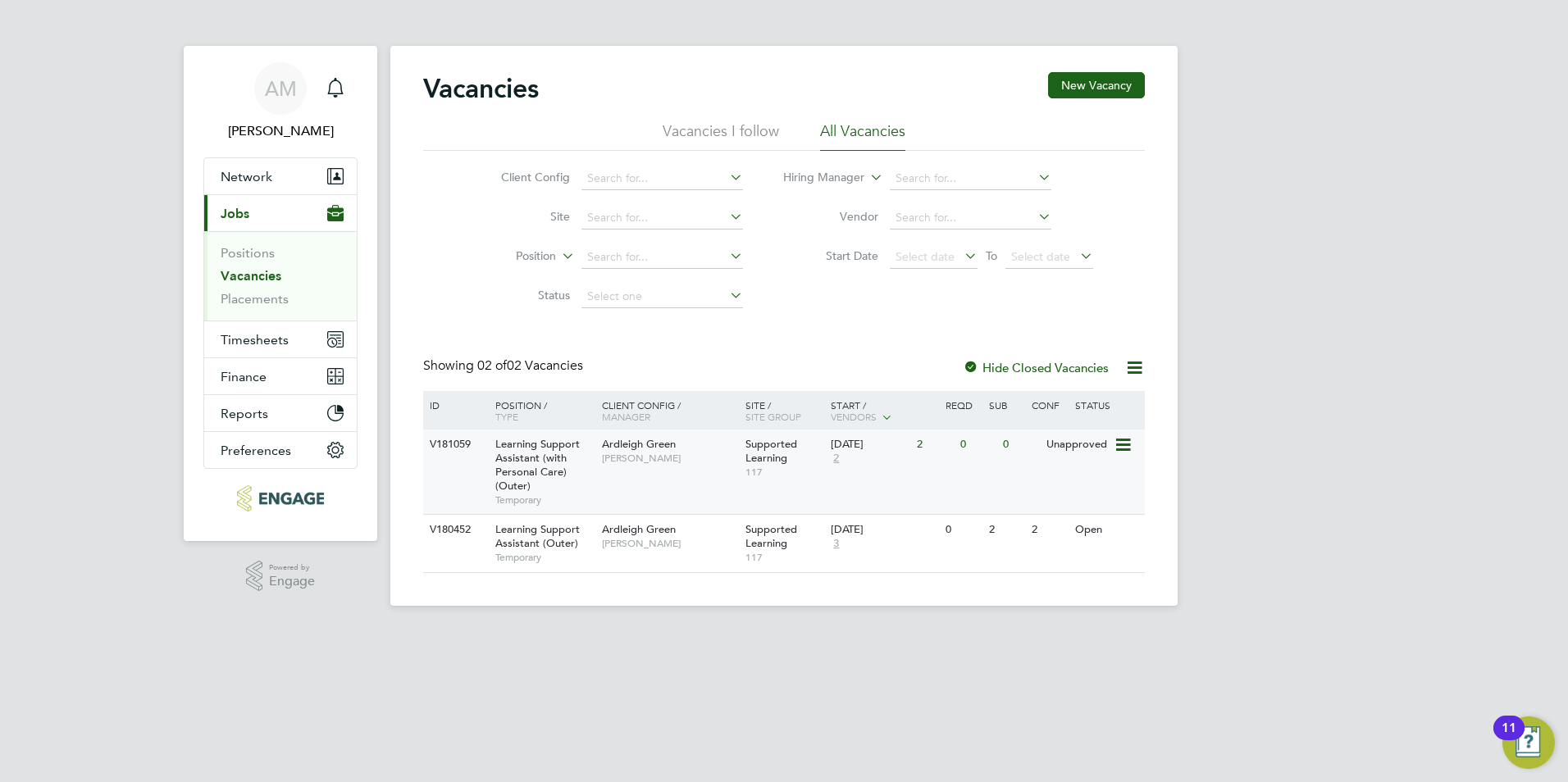
click at [651, 441] on span "Ardleigh Green" at bounding box center [638, 444] width 74 height 14
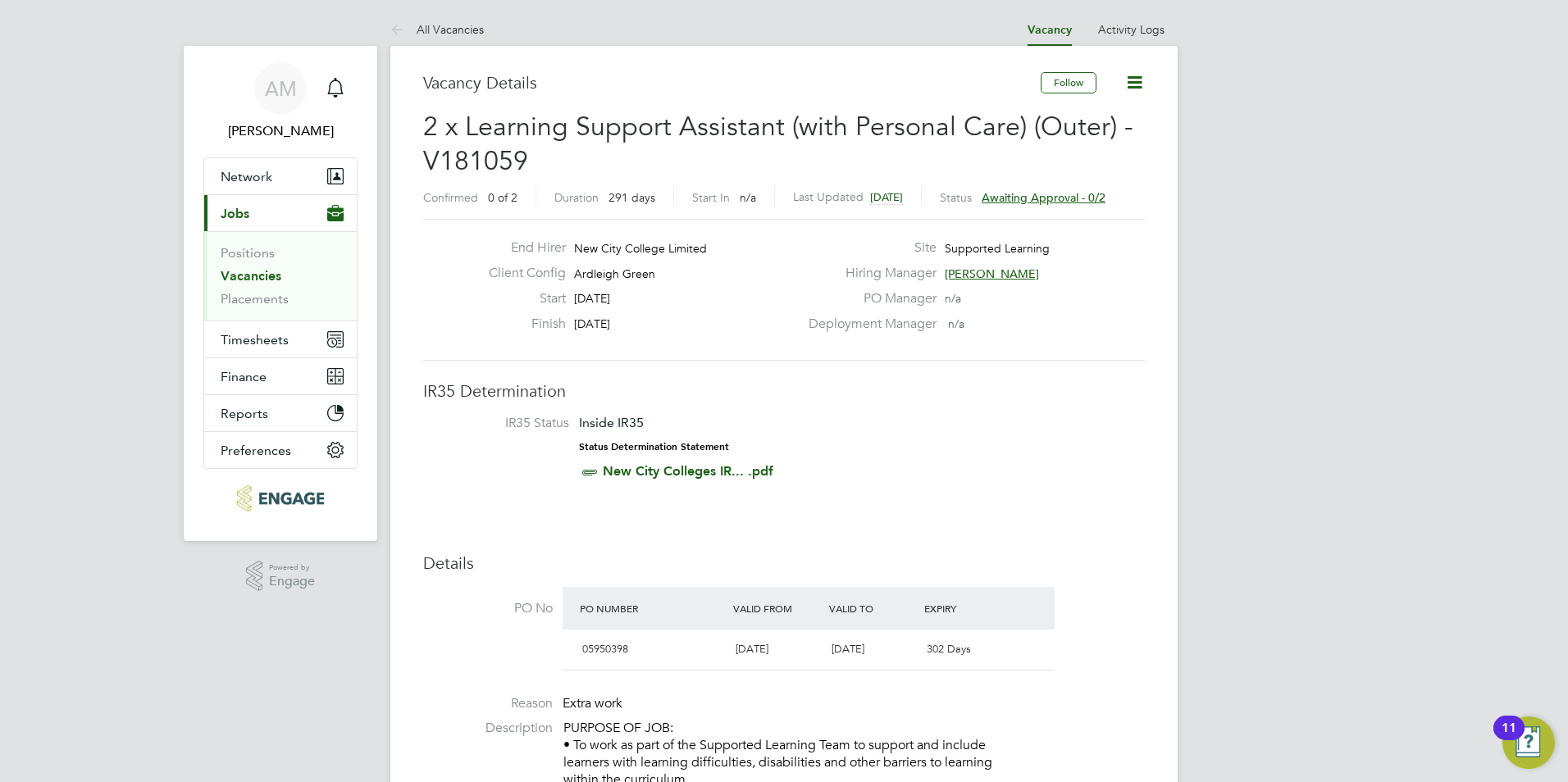
click at [238, 273] on link "Vacancies" at bounding box center [250, 276] width 60 height 15
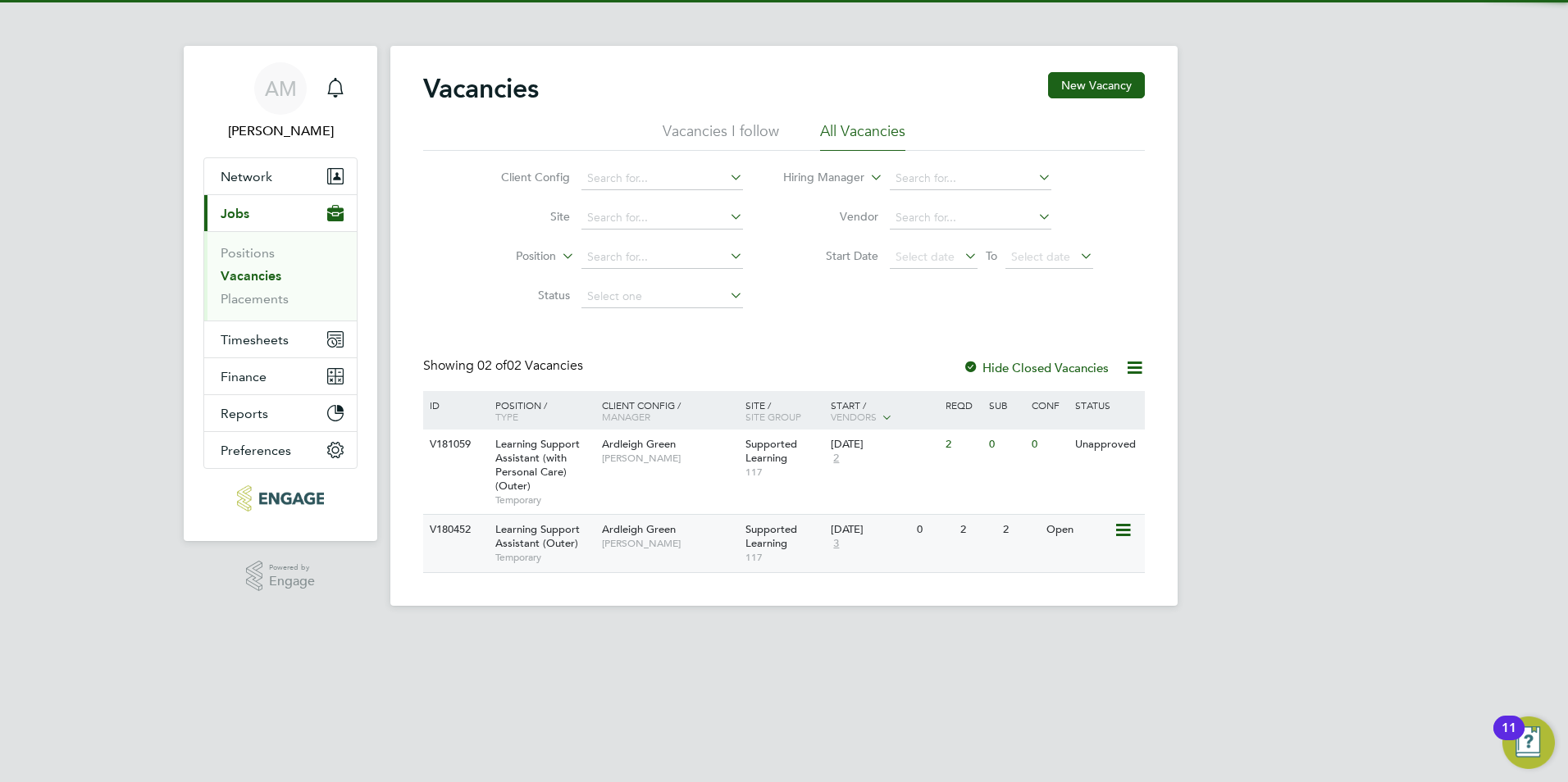
click at [775, 528] on span "Supported Learning" at bounding box center [771, 536] width 52 height 28
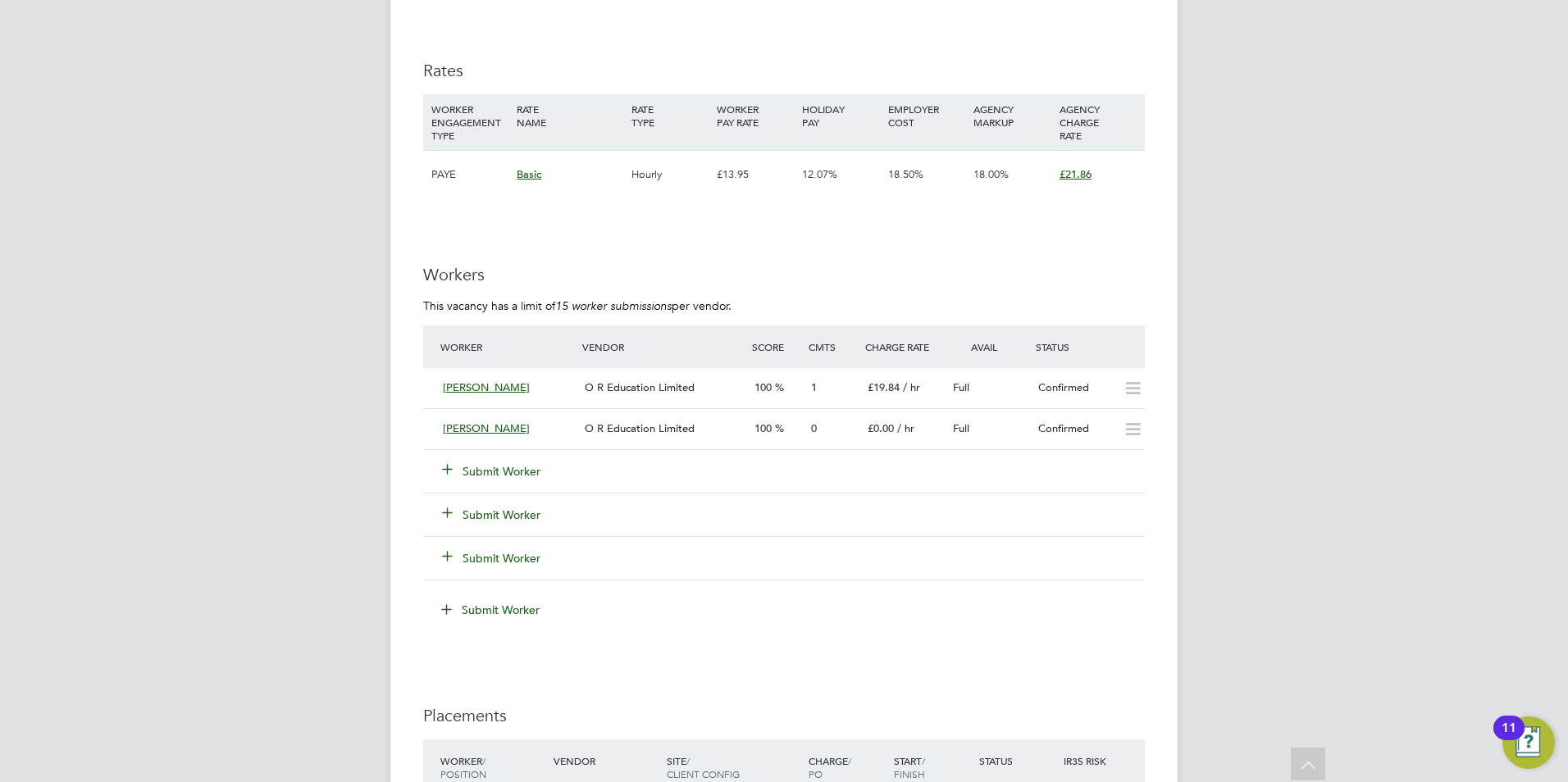
scroll to position [2788, 0]
